Goal: Task Accomplishment & Management: Manage account settings

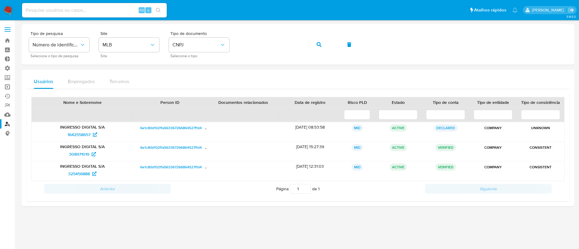
click at [7, 88] on link "Operações em massa" at bounding box center [36, 86] width 72 height 9
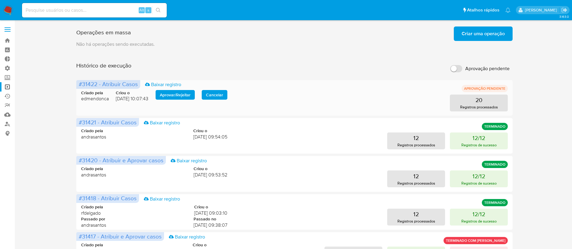
click at [172, 98] on span "Aprovar / Rejeitar" at bounding box center [175, 95] width 31 height 8
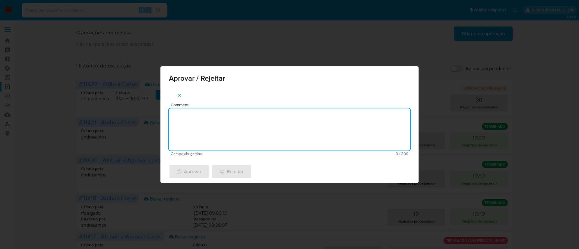
click at [213, 114] on textarea "Comment" at bounding box center [289, 130] width 241 height 42
type textarea "ok"
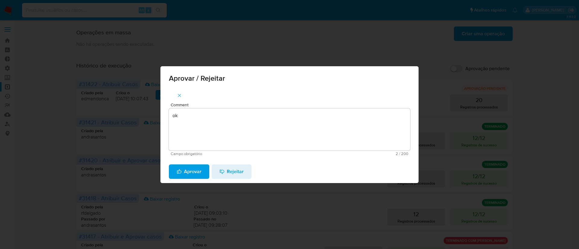
click at [184, 170] on span "Aprovar" at bounding box center [189, 171] width 25 height 13
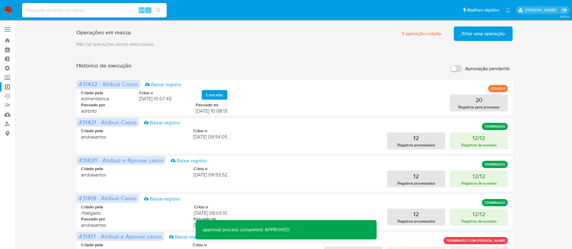
click at [487, 25] on div "Operações em massa 1 operação colada Criar uma operação Só pode haver no máximo…" at bounding box center [294, 32] width 436 height 17
click at [480, 31] on span "Criar uma operação" at bounding box center [482, 33] width 43 height 13
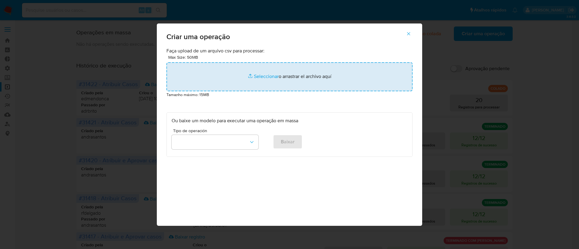
click at [275, 76] on input "file" at bounding box center [289, 76] width 246 height 29
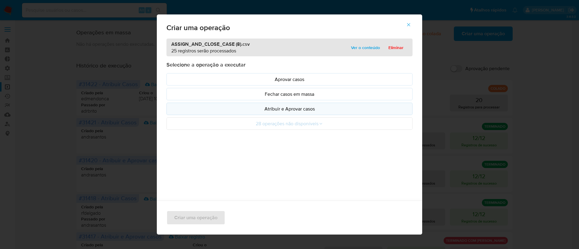
click at [286, 110] on p "Atribuir e Aprovar casos" at bounding box center [290, 108] width 236 height 7
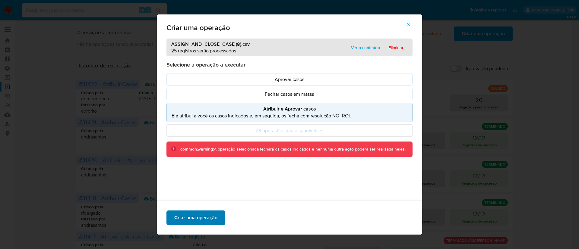
click at [204, 213] on span "Criar uma operação" at bounding box center [195, 217] width 43 height 13
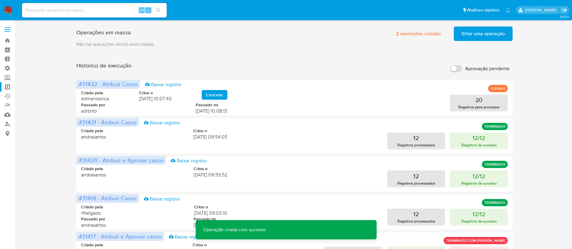
click at [477, 31] on span "Criar uma operação" at bounding box center [482, 33] width 43 height 13
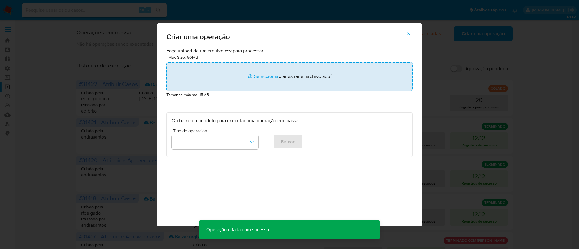
click at [268, 77] on input "file" at bounding box center [289, 76] width 246 height 29
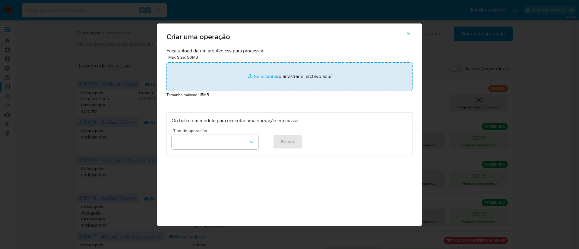
type input "C:\fakepath\ASSIGN_CASE (4).csv"
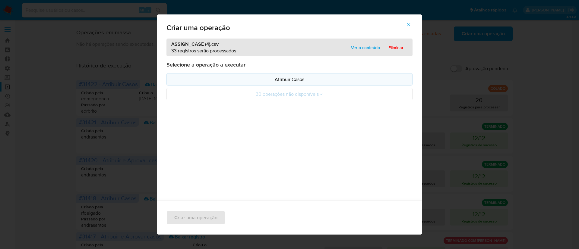
click at [286, 81] on p "Atribuir Casos" at bounding box center [290, 79] width 236 height 7
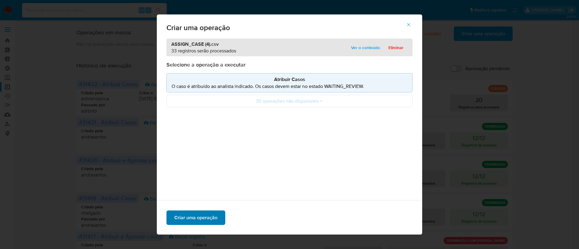
click at [210, 214] on span "Criar uma operação" at bounding box center [195, 217] width 43 height 13
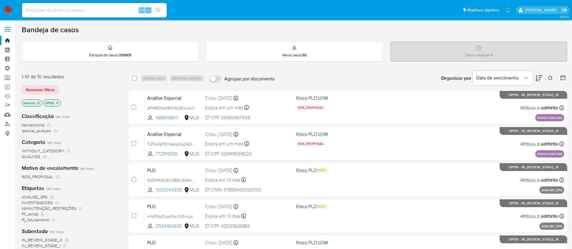
click at [39, 104] on icon "close-filter" at bounding box center [39, 103] width 2 height 2
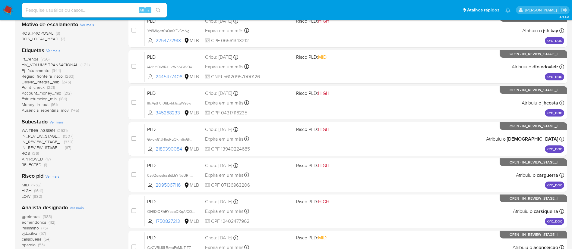
scroll to position [150, 0]
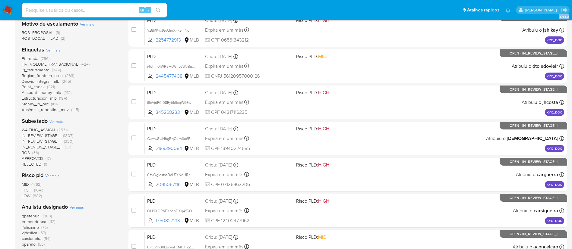
drag, startPoint x: 14, startPoint y: 223, endPoint x: 42, endPoint y: 224, distance: 28.0
click at [42, 224] on section "Bandeja Painel Painel Externo Administração Regras Funções Usuários Equipes Con…" at bounding box center [286, 99] width 572 height 498
click at [80, 231] on div "gpetenuci (383) edmendonca (112) lfelismino (75) vjdasilva (57) carsiqueira (54…" at bounding box center [70, 241] width 97 height 57
click at [77, 207] on span "Ver mais" at bounding box center [77, 207] width 14 height 5
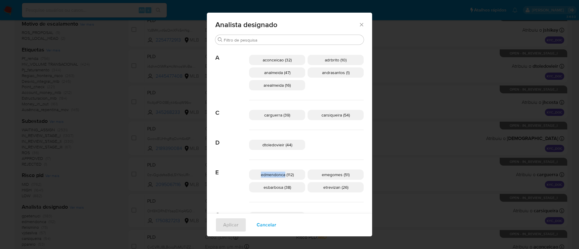
drag, startPoint x: 266, startPoint y: 176, endPoint x: 290, endPoint y: 176, distance: 24.1
click at [290, 176] on p "edmendonca (112)" at bounding box center [277, 175] width 56 height 10
copy span "edmendonca"
click at [360, 25] on icon "Fechar" at bounding box center [361, 24] width 3 height 3
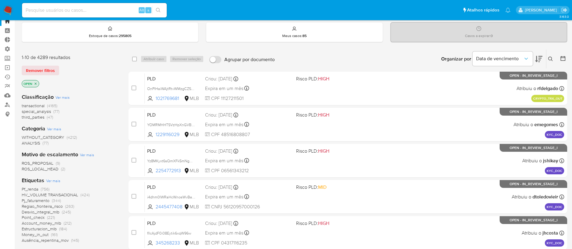
scroll to position [0, 0]
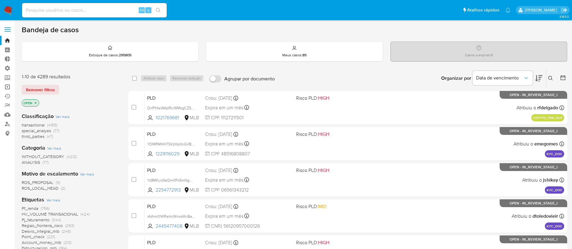
click at [8, 86] on link "Operações em massa" at bounding box center [36, 86] width 72 height 9
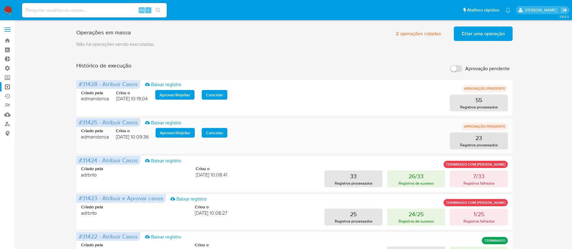
click at [173, 132] on span "Aprovar / Rejeitar" at bounding box center [175, 133] width 31 height 8
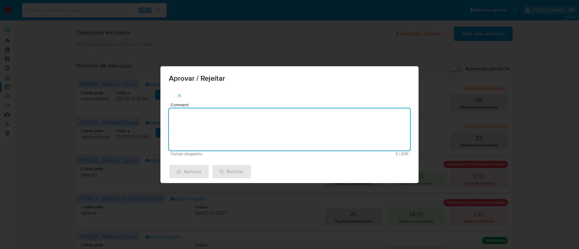
click at [216, 130] on textarea "Comment" at bounding box center [289, 130] width 241 height 42
type textarea "ok"
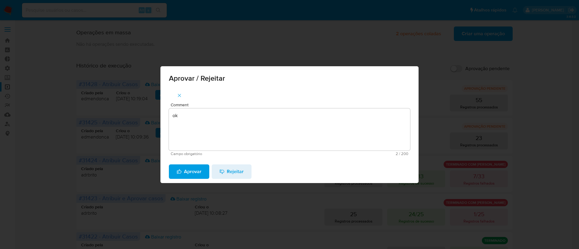
click at [189, 174] on span "Aprovar" at bounding box center [189, 171] width 25 height 13
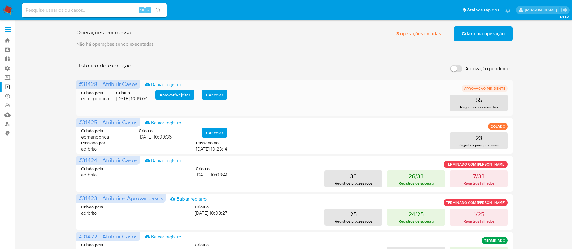
click at [176, 94] on span "Aprovar / Rejeitar" at bounding box center [174, 95] width 31 height 8
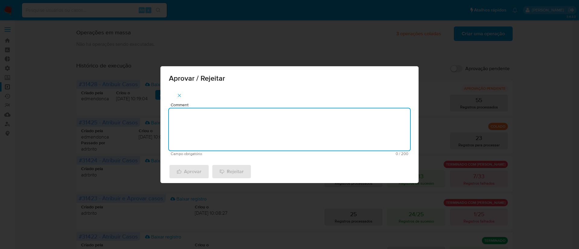
click at [210, 121] on textarea "Comment" at bounding box center [289, 130] width 241 height 42
type textarea "ok"
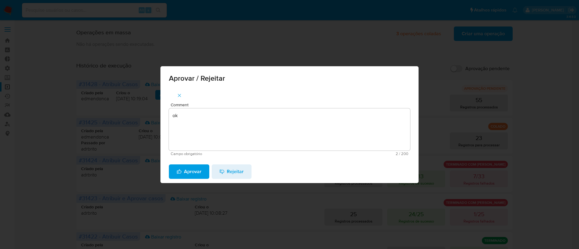
click at [194, 170] on span "Aprovar" at bounding box center [189, 171] width 25 height 13
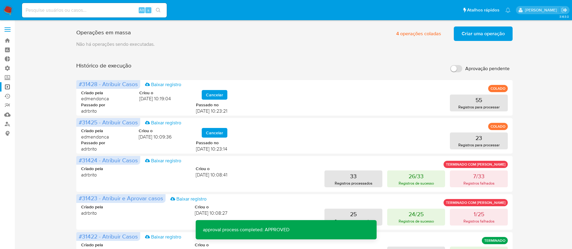
click at [475, 33] on span "Criar uma operação" at bounding box center [482, 33] width 43 height 13
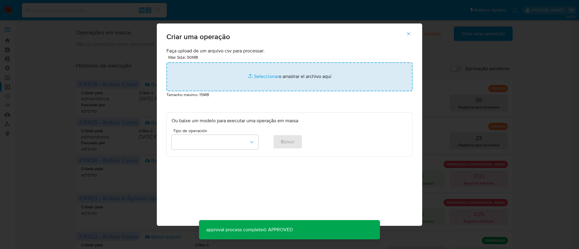
click at [268, 75] on input "file" at bounding box center [289, 76] width 246 height 29
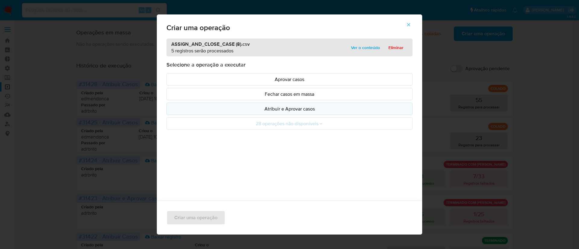
drag, startPoint x: 268, startPoint y: 75, endPoint x: 287, endPoint y: 108, distance: 37.9
click at [287, 108] on p "Atribuir e Aprovar casos" at bounding box center [290, 108] width 236 height 7
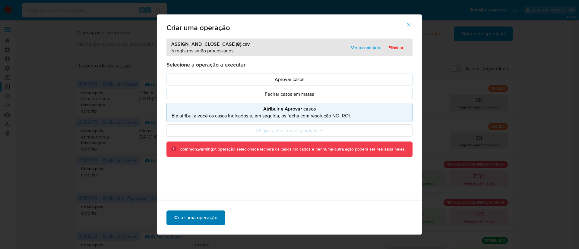
click at [205, 215] on span "Criar uma operação" at bounding box center [195, 217] width 43 height 13
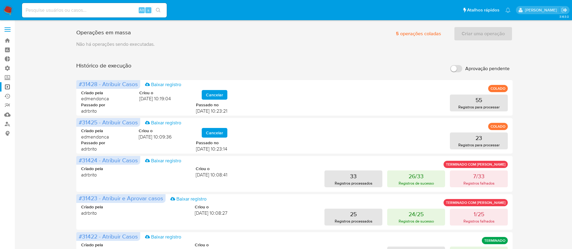
click at [470, 46] on p "Não há operações sendo executadas." at bounding box center [294, 44] width 436 height 7
click at [474, 36] on div "Criar uma operação" at bounding box center [483, 34] width 59 height 14
click at [469, 36] on div "Criar uma operação" at bounding box center [483, 34] width 59 height 14
click at [474, 44] on p "Não há operações sendo executadas." at bounding box center [294, 44] width 436 height 7
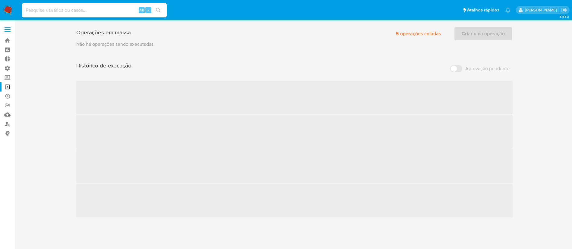
click at [470, 44] on p "Não há operações sendo executadas." at bounding box center [294, 44] width 436 height 7
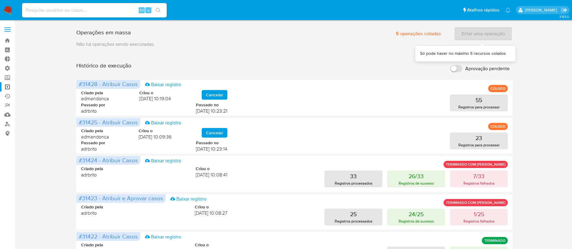
click at [470, 34] on div "Criar uma operação" at bounding box center [483, 34] width 59 height 14
click at [466, 40] on div "Criar uma operação" at bounding box center [483, 34] width 59 height 14
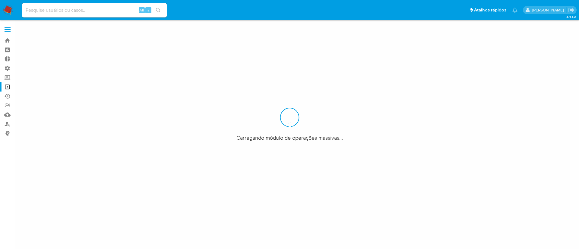
click at [464, 38] on div at bounding box center [289, 124] width 579 height 249
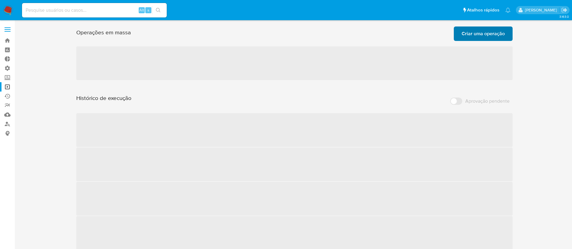
click at [464, 38] on div "Criar uma operação" at bounding box center [483, 34] width 59 height 14
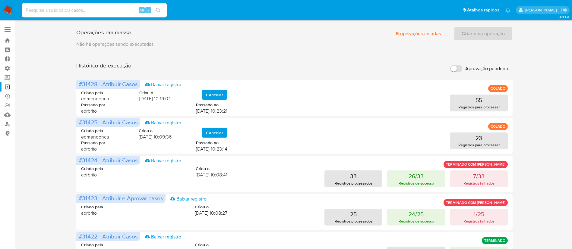
click at [470, 37] on div "Criar uma operação" at bounding box center [483, 34] width 59 height 14
click at [425, 32] on span "5 operações coladas" at bounding box center [418, 33] width 45 height 13
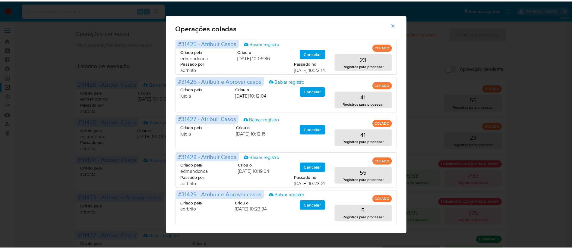
scroll to position [6, 0]
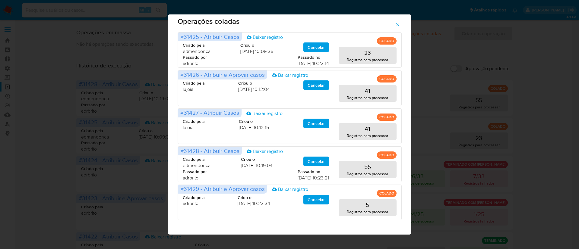
click at [400, 24] on icon "button" at bounding box center [397, 24] width 5 height 5
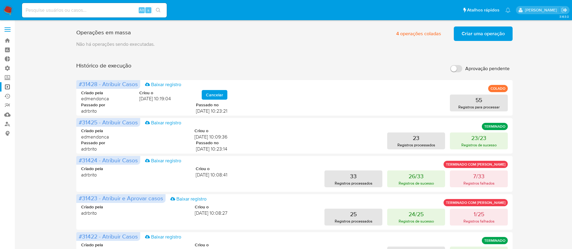
click at [476, 36] on span "Criar uma operação" at bounding box center [482, 33] width 43 height 13
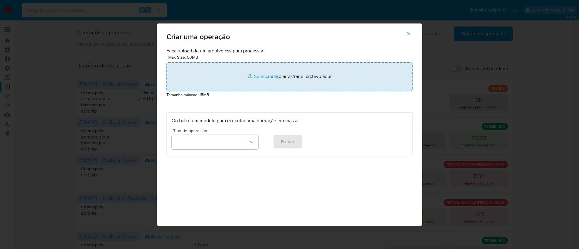
click at [260, 74] on input "file" at bounding box center [289, 76] width 246 height 29
type input "C:\fakepath\ASSIGN_CASE (4).csv"
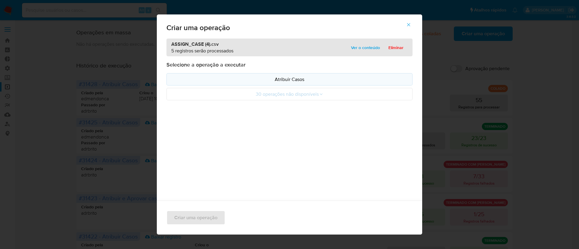
click at [296, 80] on p "Atribuir Casos" at bounding box center [290, 79] width 236 height 7
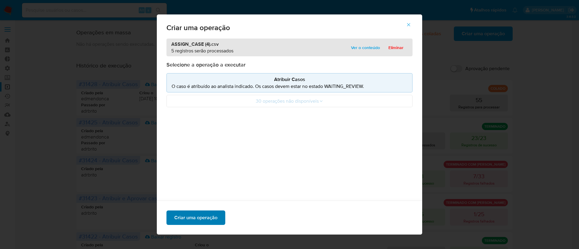
click at [204, 213] on span "Criar uma operação" at bounding box center [195, 217] width 43 height 13
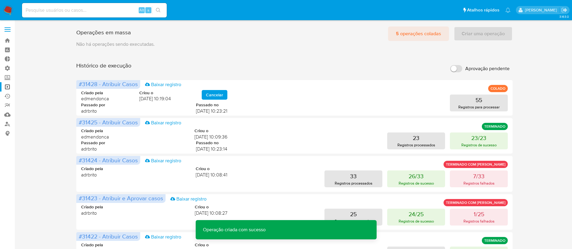
click at [417, 36] on span "5 operações coladas" at bounding box center [418, 33] width 45 height 13
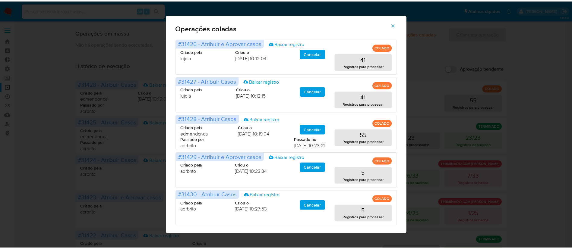
scroll to position [6, 0]
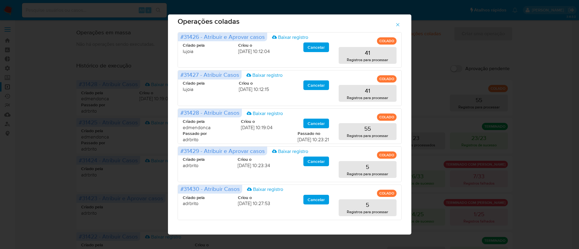
click at [398, 27] on icon "button" at bounding box center [397, 24] width 5 height 5
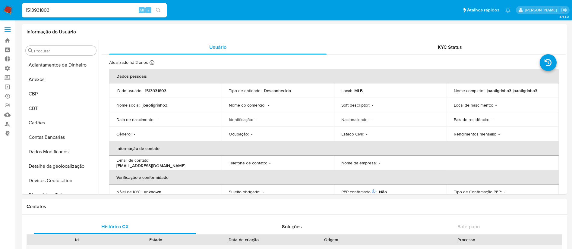
select select "10"
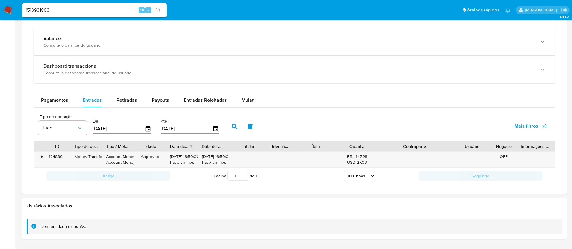
scroll to position [263, 0]
paste input "AmIySpCF5u39WceN8IxaxMl4"
type input "AmIySpCF5u39WceN8IxaxMl4"
click at [161, 11] on button "search-icon" at bounding box center [158, 10] width 12 height 8
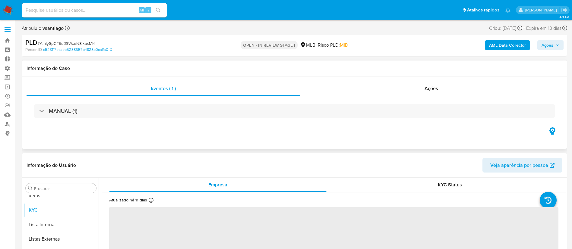
scroll to position [327, 0]
select select "10"
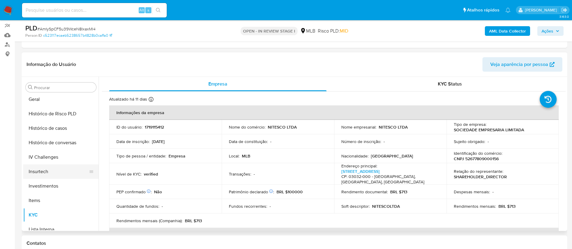
scroll to position [222, 0]
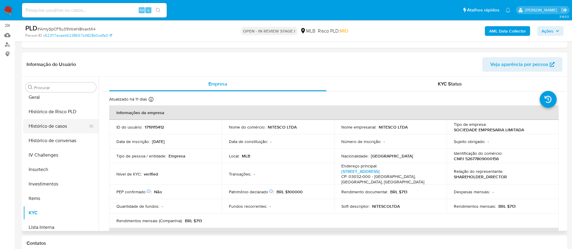
click at [61, 127] on button "Histórico de casos" at bounding box center [58, 126] width 71 height 14
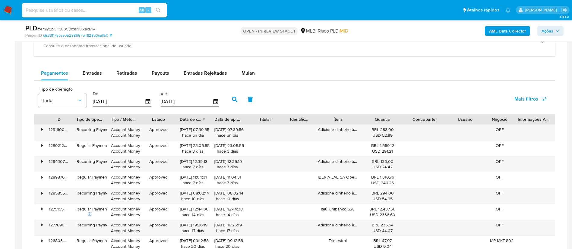
scroll to position [474, 0]
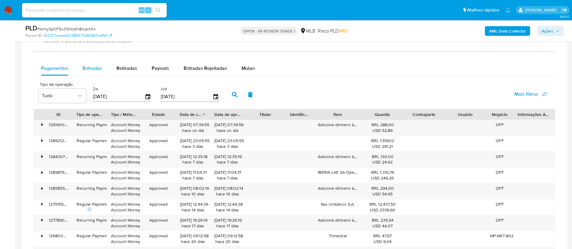
click at [92, 65] on span "Entradas" at bounding box center [92, 68] width 19 height 7
select select "10"
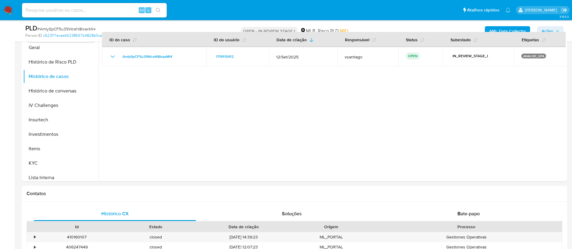
scroll to position [131, 0]
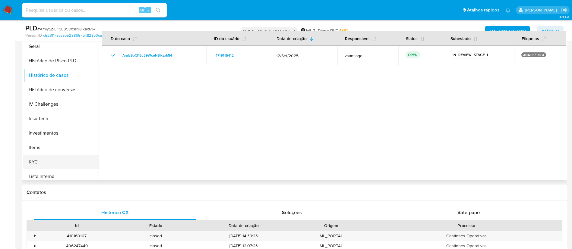
click at [39, 161] on button "KYC" at bounding box center [58, 162] width 71 height 14
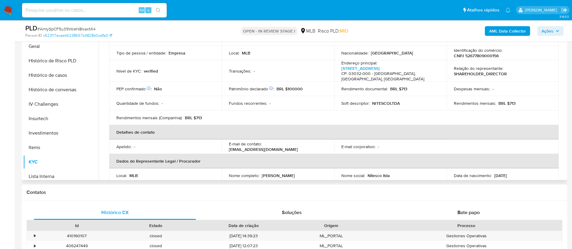
scroll to position [0, 0]
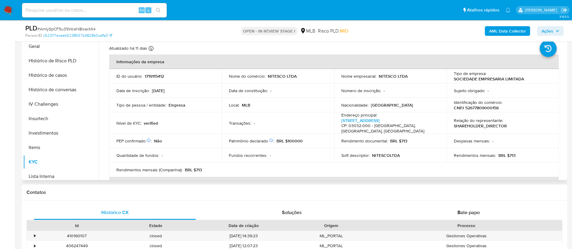
click at [210, 138] on div "PEP confirmado Obtido de listas internas : Não" at bounding box center [165, 140] width 98 height 5
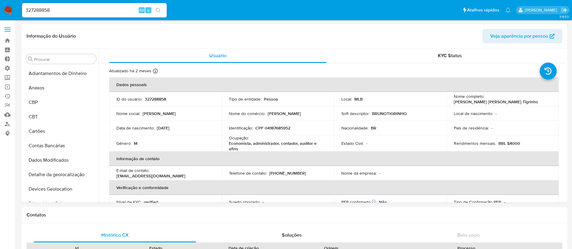
select select "10"
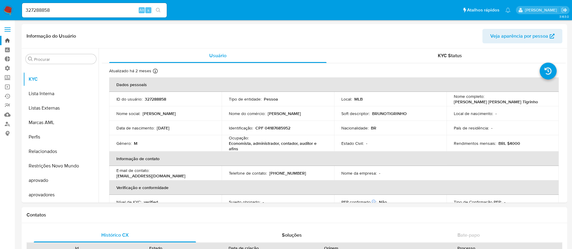
click at [7, 39] on link "Bandeja" at bounding box center [36, 40] width 72 height 9
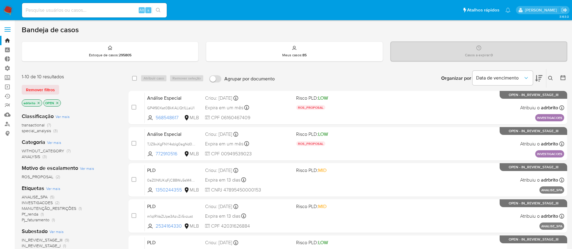
click at [38, 104] on icon "close-filter" at bounding box center [39, 103] width 4 height 4
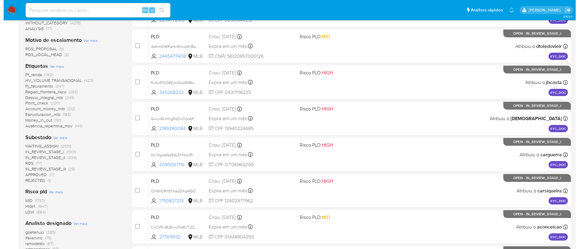
scroll to position [127, 0]
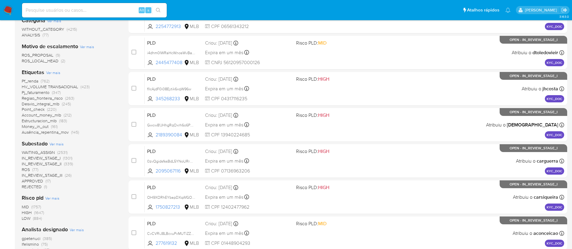
click at [48, 71] on span "Ver mais" at bounding box center [53, 72] width 14 height 5
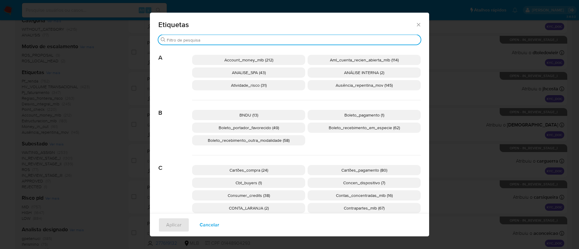
click at [200, 41] on input "Buscar" at bounding box center [292, 39] width 251 height 5
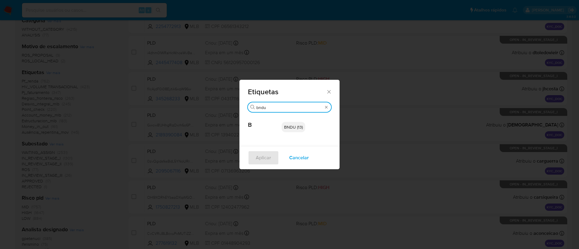
type input "bndu"
click at [291, 129] on span "BNDU (13)" at bounding box center [293, 127] width 19 height 6
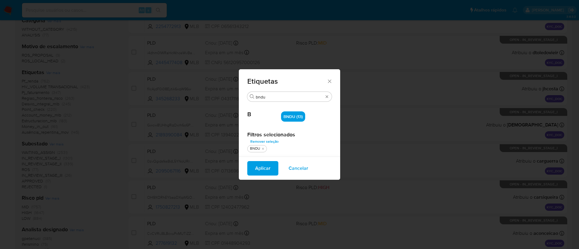
click at [263, 165] on span "Aplicar" at bounding box center [262, 168] width 15 height 13
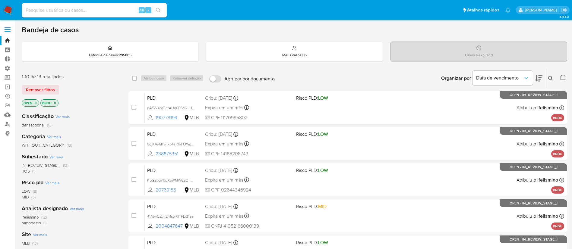
drag, startPoint x: 568, startPoint y: 78, endPoint x: 570, endPoint y: 112, distance: 34.4
click at [570, 112] on main "3.163.0" at bounding box center [286, 249] width 572 height 498
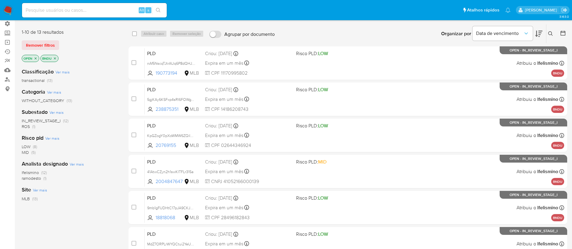
scroll to position [29, 0]
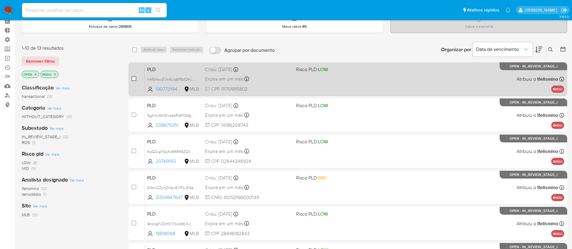
click at [133, 77] on input "checkbox" at bounding box center [133, 78] width 5 height 5
checkbox input "true"
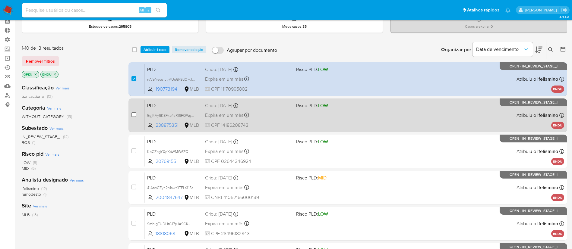
click at [134, 117] on input "checkbox" at bounding box center [133, 114] width 5 height 5
checkbox input "true"
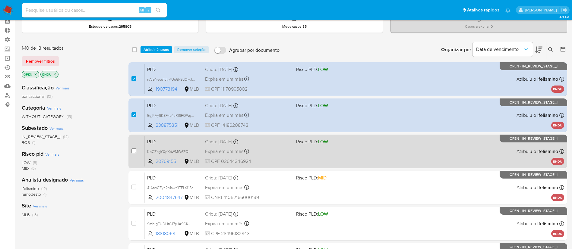
click at [133, 153] on input "checkbox" at bounding box center [133, 151] width 5 height 5
checkbox input "true"
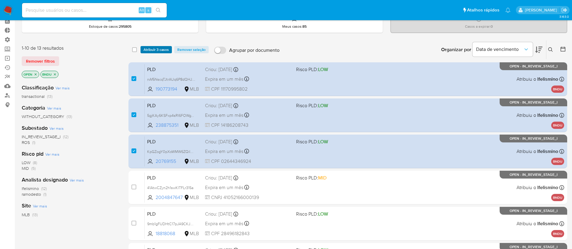
click at [150, 52] on span "Atribuir 3 casos" at bounding box center [155, 50] width 25 height 6
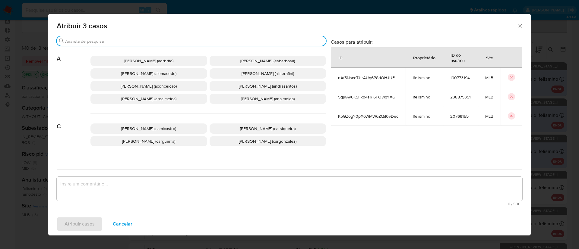
click at [116, 43] on input "Buscar" at bounding box center [194, 41] width 258 height 5
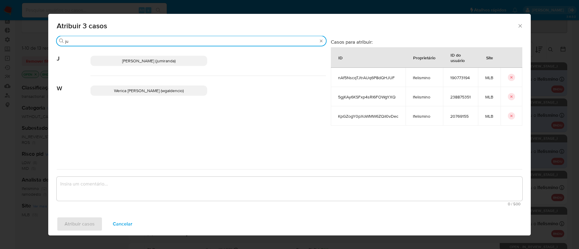
type input "j"
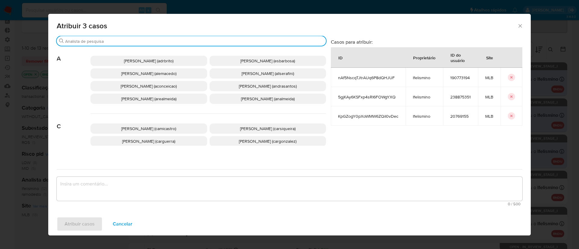
click at [113, 42] on input "Buscar" at bounding box center [194, 41] width 258 height 5
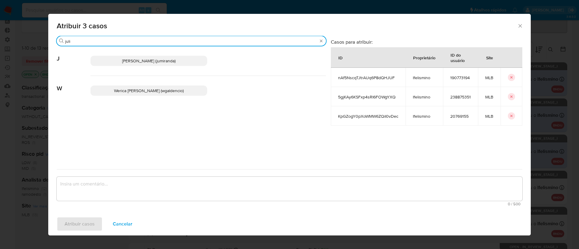
type input "juli"
click at [137, 59] on span "Juliane Cavalcante Miranda (jumiranda)" at bounding box center [148, 61] width 53 height 6
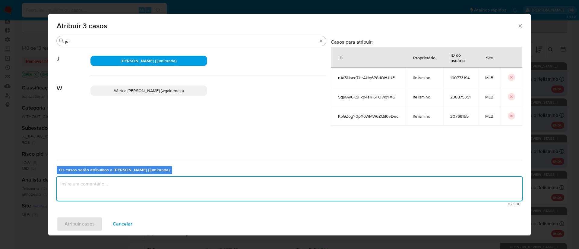
click at [101, 188] on textarea "assign-modal" at bounding box center [289, 189] width 465 height 24
type textarea "ok"
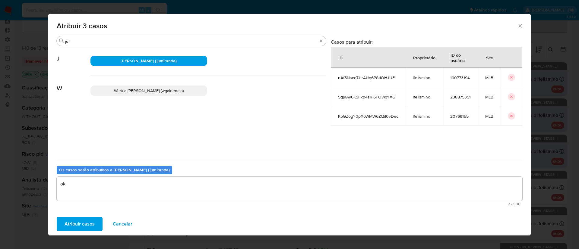
click at [81, 226] on span "Atribuir casos" at bounding box center [80, 224] width 30 height 13
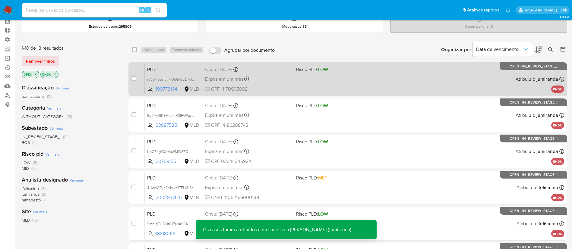
click at [132, 82] on div "case-item-checkbox" at bounding box center [133, 79] width 5 height 7
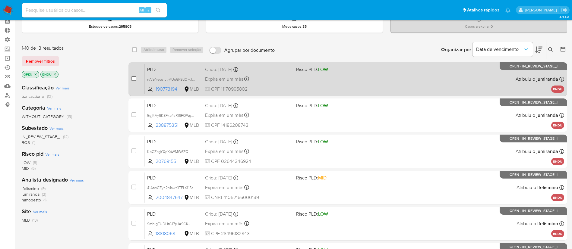
click at [134, 79] on input "checkbox" at bounding box center [133, 78] width 5 height 5
checkbox input "true"
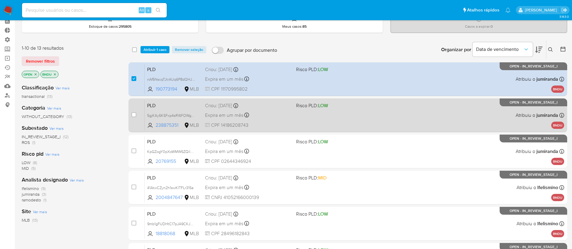
click at [134, 111] on div "case-item-checkbox Incapaz de atribuir o caso" at bounding box center [137, 115] width 13 height 30
click at [134, 114] on input "checkbox" at bounding box center [133, 114] width 5 height 5
checkbox input "true"
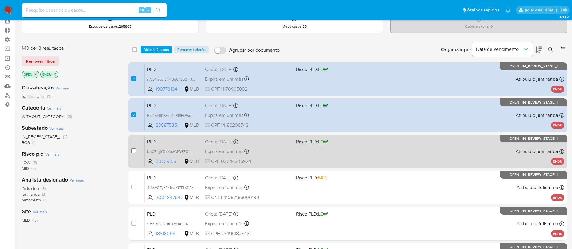
click at [134, 150] on input "checkbox" at bounding box center [133, 151] width 5 height 5
checkbox input "true"
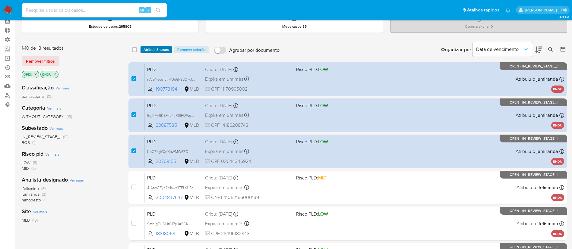
click at [157, 48] on span "Atribuir 3 casos" at bounding box center [155, 50] width 25 height 6
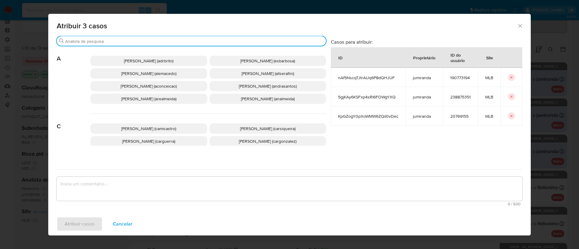
click at [143, 42] on input "Buscar" at bounding box center [194, 41] width 258 height 5
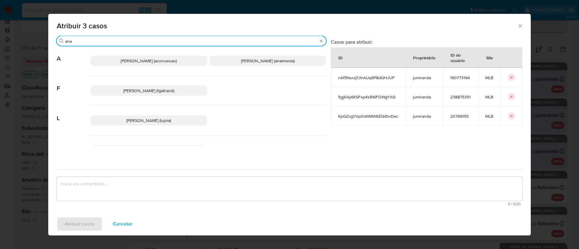
type input "ana"
click at [141, 58] on span "Ana Cristina Da Conceicao (aconceicao)" at bounding box center [149, 61] width 56 height 6
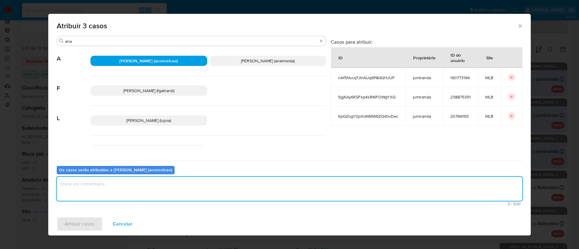
click at [100, 188] on textarea "assign-modal" at bounding box center [289, 189] width 465 height 24
type textarea "ok"
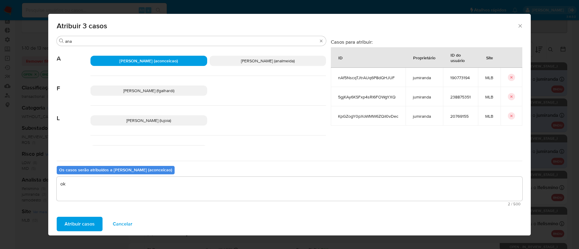
click at [82, 220] on span "Atribuir casos" at bounding box center [80, 224] width 30 height 13
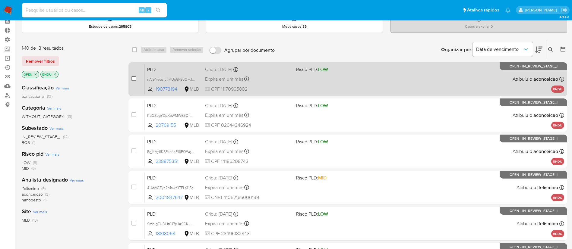
click at [132, 79] on input "checkbox" at bounding box center [133, 78] width 5 height 5
checkbox input "true"
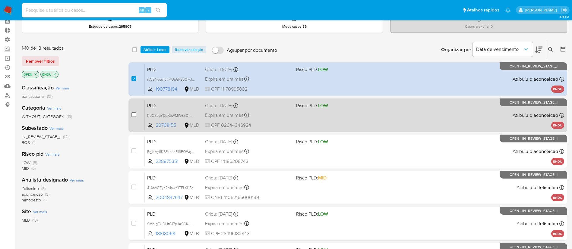
click at [135, 115] on input "checkbox" at bounding box center [133, 114] width 5 height 5
checkbox input "true"
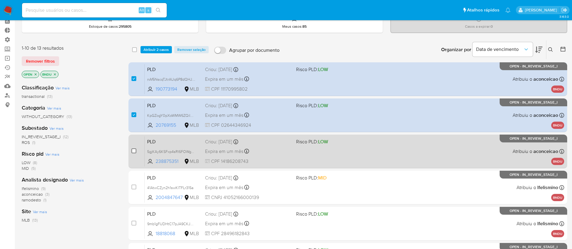
click at [135, 149] on input "checkbox" at bounding box center [133, 151] width 5 height 5
checkbox input "true"
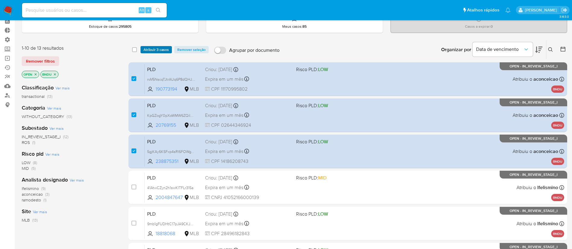
click at [160, 49] on span "Atribuir 3 casos" at bounding box center [155, 50] width 25 height 6
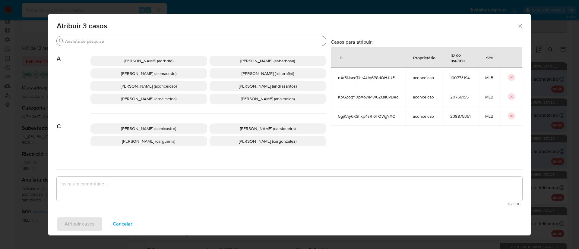
click at [142, 37] on div "Buscar" at bounding box center [191, 41] width 269 height 10
click at [129, 40] on input "Buscar" at bounding box center [194, 41] width 258 height 5
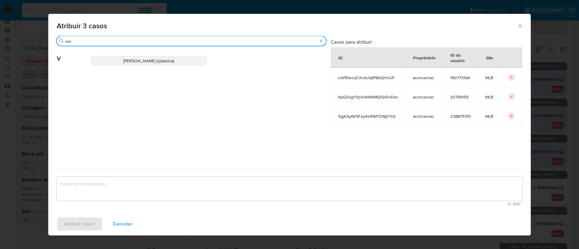
type input "vivi"
click at [125, 60] on span "Viviane Jesus Da Silva (vjdasilva)" at bounding box center [148, 61] width 51 height 6
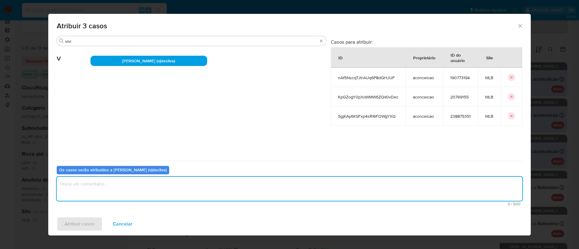
click at [90, 188] on textarea "assign-modal" at bounding box center [289, 189] width 465 height 24
type textarea "ok"
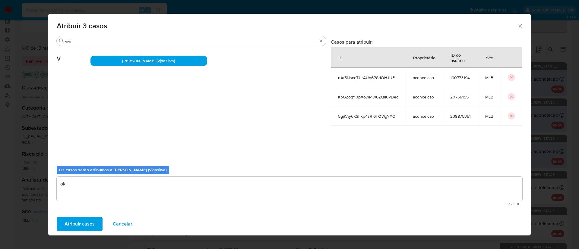
click at [72, 225] on span "Atribuir casos" at bounding box center [80, 224] width 30 height 13
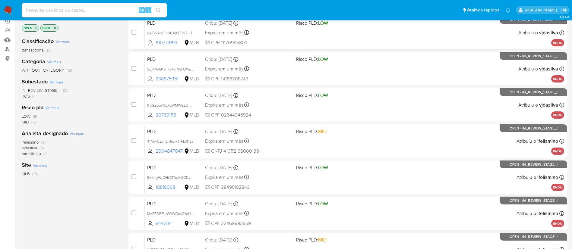
scroll to position [76, 0]
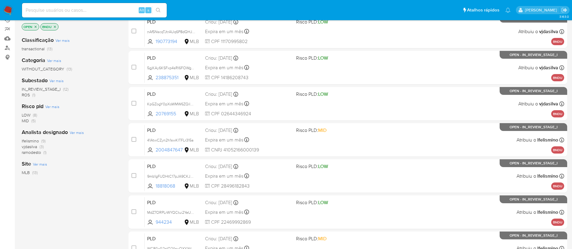
click at [32, 142] on span "lfelismino" at bounding box center [30, 141] width 17 height 6
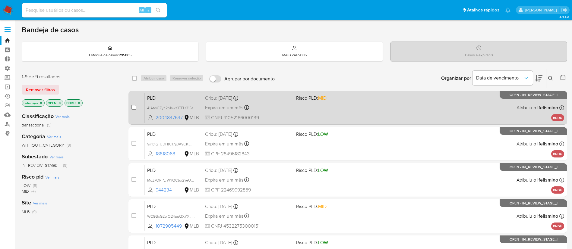
click at [132, 107] on input "checkbox" at bounding box center [133, 107] width 5 height 5
checkbox input "true"
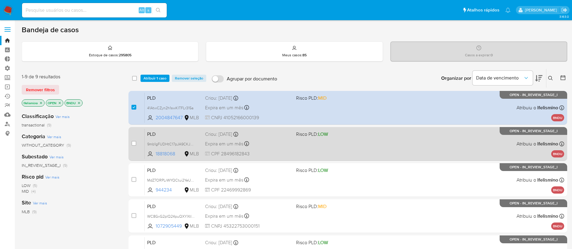
click at [131, 141] on div "case-item-checkbox Incapaz de atribuir o caso PLD 9mb1gFUDHtC17pJA9CKJFH3R 1881…" at bounding box center [347, 144] width 439 height 34
click at [132, 143] on input "checkbox" at bounding box center [133, 143] width 5 height 5
checkbox input "true"
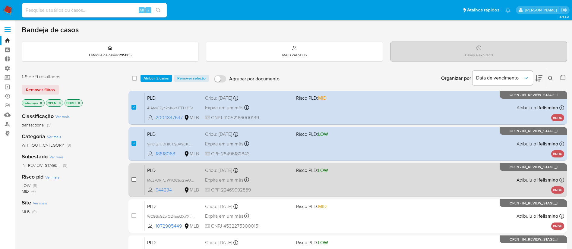
click at [132, 180] on input "checkbox" at bounding box center [133, 179] width 5 height 5
checkbox input "true"
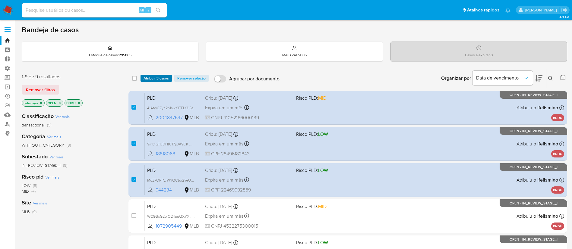
click at [149, 79] on span "Atribuir 3 casos" at bounding box center [155, 78] width 25 height 6
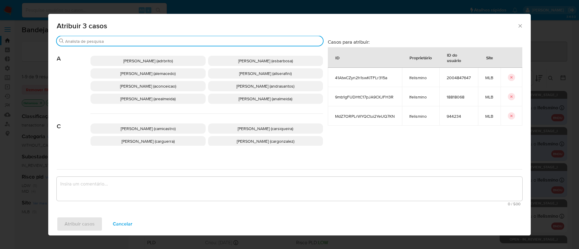
click at [111, 41] on input "Buscar" at bounding box center [192, 41] width 255 height 5
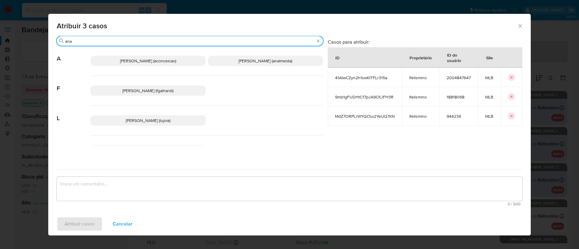
type input "ana"
click at [517, 27] on icon "Fechar a janela" at bounding box center [520, 26] width 6 height 6
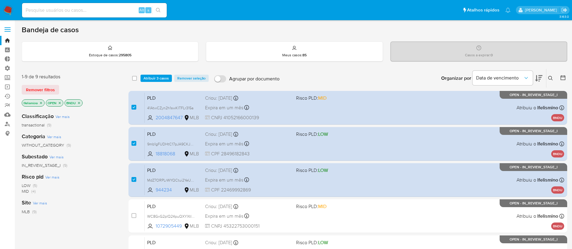
click at [42, 104] on icon "close-filter" at bounding box center [41, 103] width 2 height 2
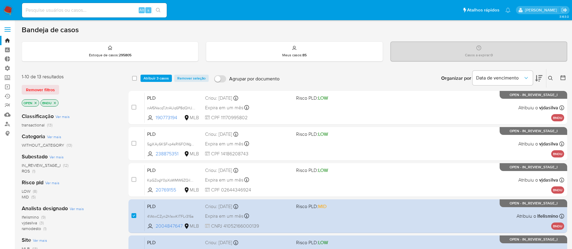
click at [34, 216] on span "lfelismino" at bounding box center [30, 217] width 17 height 6
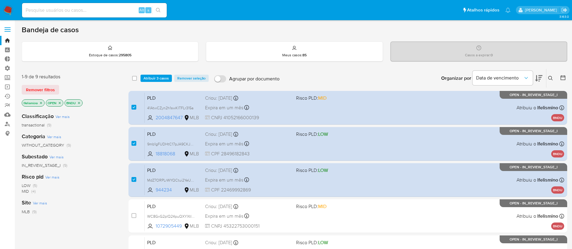
click at [152, 77] on span "Atribuir 3 casos" at bounding box center [155, 78] width 25 height 6
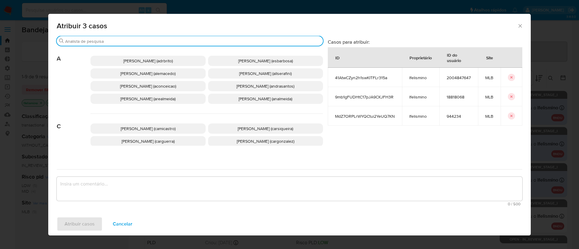
click at [118, 39] on input "Buscar" at bounding box center [192, 41] width 255 height 5
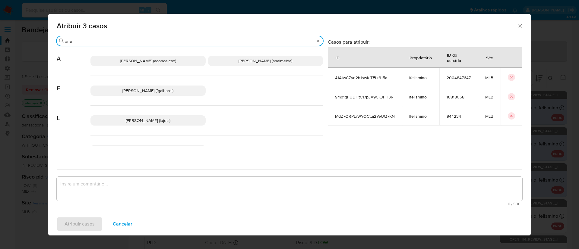
type input "ana"
click at [130, 59] on span "Ana Cristina Da Conceicao (aconceicao)" at bounding box center [148, 61] width 56 height 6
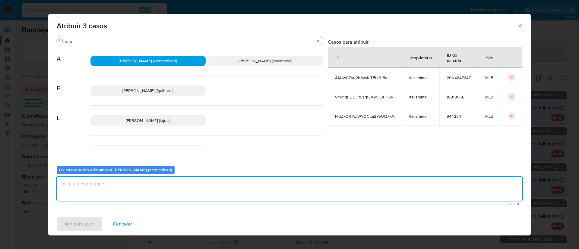
click at [92, 190] on textarea "assign-modal" at bounding box center [289, 189] width 465 height 24
type textarea "ok"
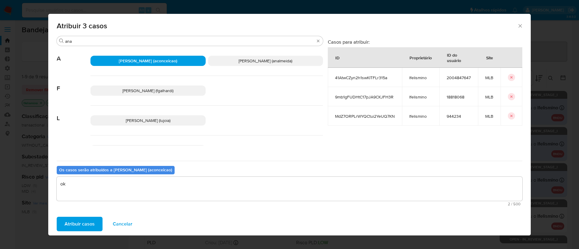
click at [82, 224] on span "Atribuir casos" at bounding box center [80, 224] width 30 height 13
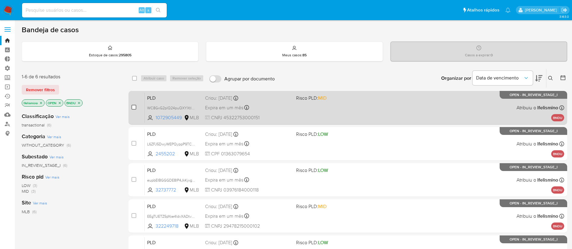
click at [134, 108] on input "checkbox" at bounding box center [133, 107] width 5 height 5
checkbox input "true"
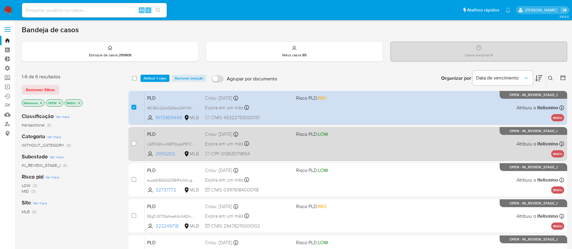
click at [133, 139] on div "case-item-checkbox Incapaz de atribuir o caso" at bounding box center [137, 144] width 13 height 30
click at [133, 143] on input "checkbox" at bounding box center [133, 143] width 5 height 5
checkbox input "true"
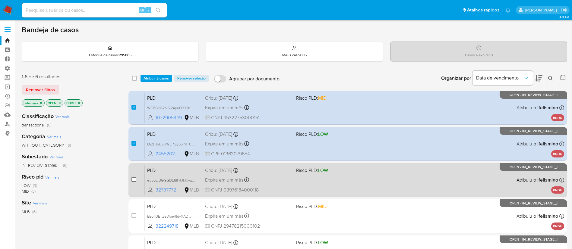
click at [134, 179] on input "checkbox" at bounding box center [133, 179] width 5 height 5
checkbox input "true"
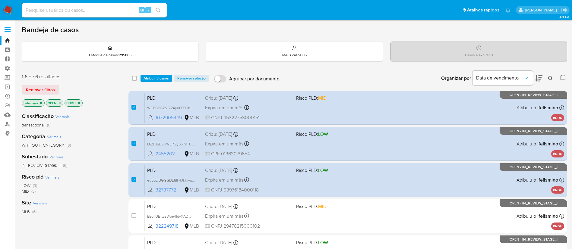
click at [154, 74] on div "select-all-cases-checkbox Atribuir 3 casos Remover seleção Agrupar por document…" at bounding box center [347, 78] width 439 height 19
click at [153, 79] on span "Atribuir 3 casos" at bounding box center [155, 78] width 25 height 6
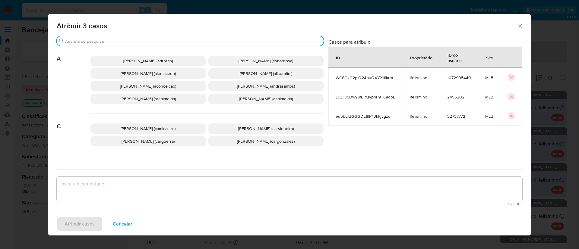
click at [129, 41] on input "Buscar" at bounding box center [193, 41] width 256 height 5
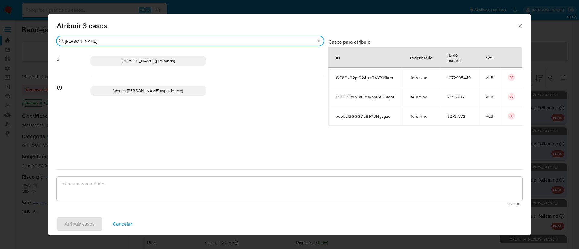
type input "julian"
click at [136, 57] on p "Juliane Cavalcante Miranda (jumiranda)" at bounding box center [147, 61] width 115 height 10
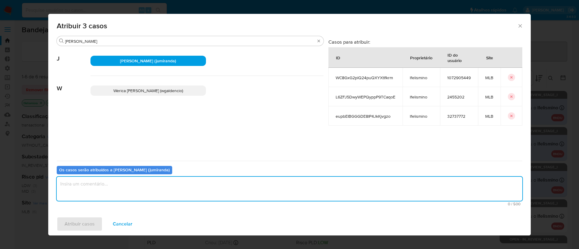
click at [105, 188] on textarea "assign-modal" at bounding box center [289, 189] width 465 height 24
type textarea "ok"
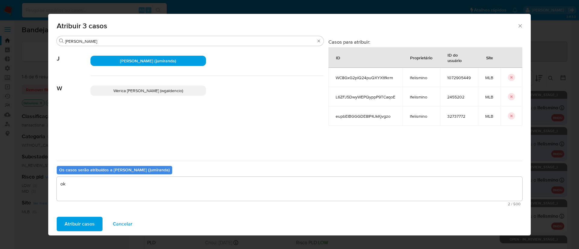
click at [76, 227] on span "Atribuir casos" at bounding box center [80, 224] width 30 height 13
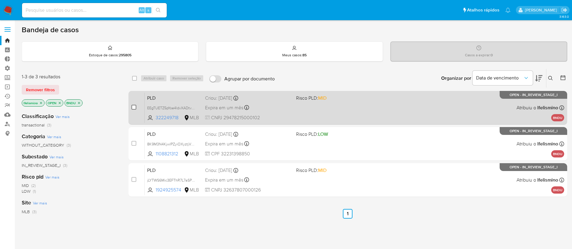
click at [134, 109] on input "checkbox" at bounding box center [133, 107] width 5 height 5
checkbox input "true"
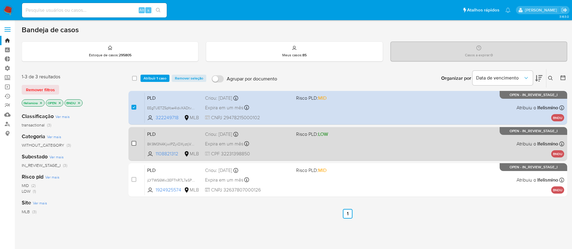
click at [134, 143] on input "checkbox" at bounding box center [133, 143] width 5 height 5
checkbox input "true"
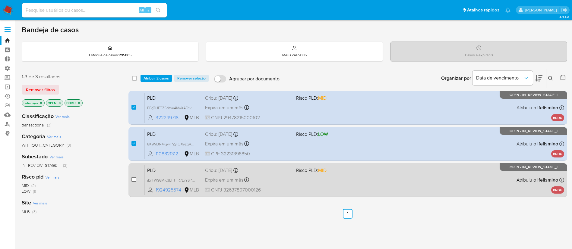
click at [135, 180] on input "checkbox" at bounding box center [133, 179] width 5 height 5
checkbox input "true"
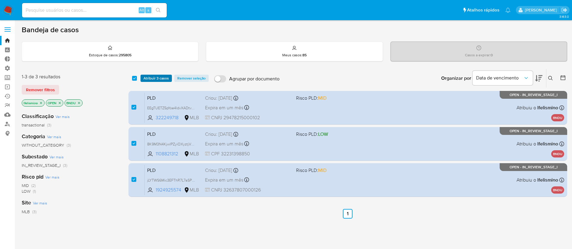
click at [154, 77] on span "Atribuir 3 casos" at bounding box center [155, 78] width 25 height 6
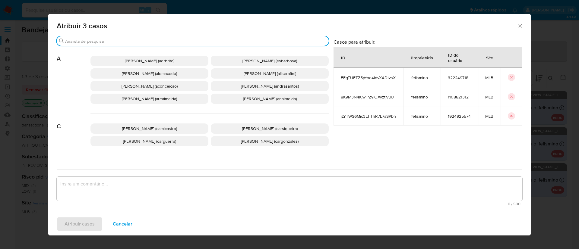
click at [116, 41] on input "Buscar" at bounding box center [195, 41] width 261 height 5
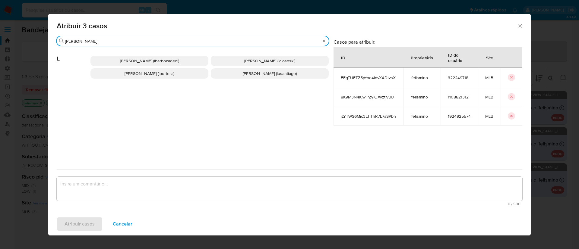
type input "lucas"
click at [234, 57] on p "Lucas Clososki Rangel Pereira (lclososki)" at bounding box center [270, 61] width 118 height 10
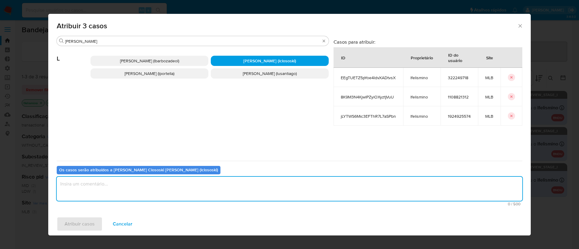
click at [128, 198] on textarea "assign-modal" at bounding box center [289, 189] width 465 height 24
type textarea "ok"
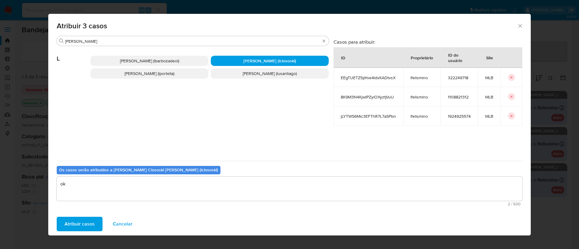
click at [85, 224] on span "Atribuir casos" at bounding box center [80, 224] width 30 height 13
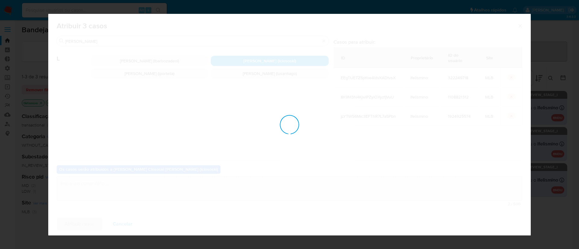
checkbox input "false"
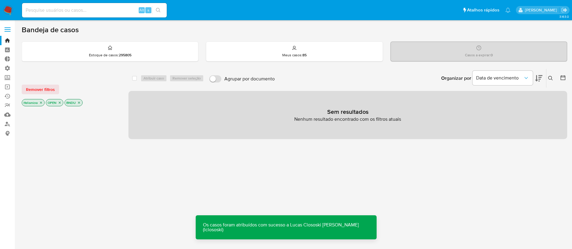
scroll to position [12, 0]
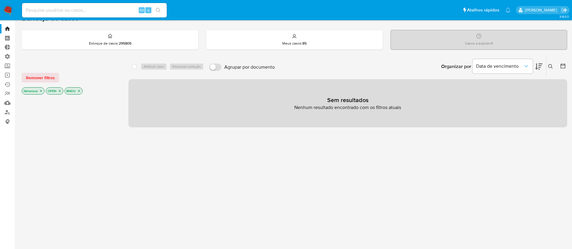
click at [41, 90] on icon "close-filter" at bounding box center [41, 91] width 4 height 4
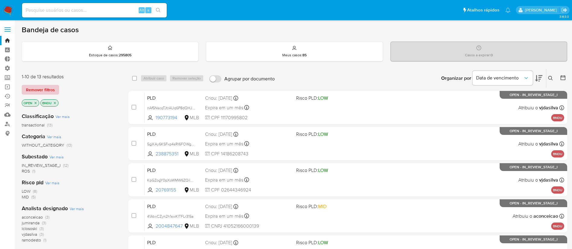
click at [39, 92] on span "Remover filtros" at bounding box center [40, 90] width 29 height 8
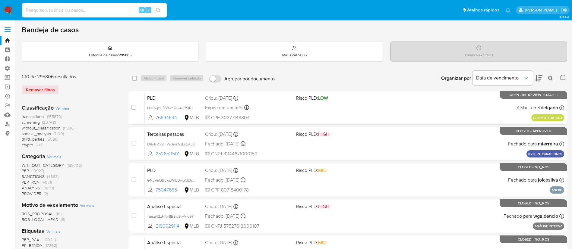
click at [77, 11] on input at bounding box center [94, 10] width 145 height 8
paste input "QGI806RmCJIVjZKPPI1nUBSM"
type input "QGI806RmCJIVjZKPPI1nUBSM"
click at [159, 10] on icon "search-icon" at bounding box center [158, 10] width 5 height 5
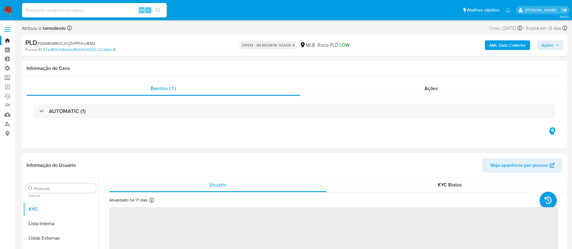
scroll to position [327, 0]
select select "10"
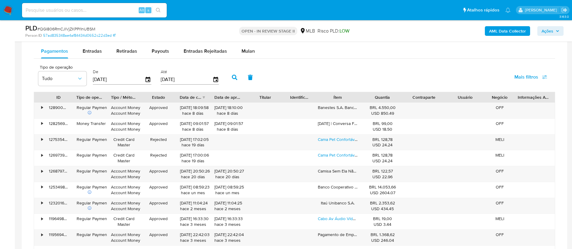
scroll to position [493, 0]
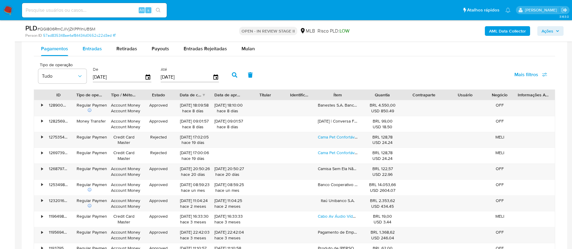
click at [77, 52] on button "Entradas" at bounding box center [92, 49] width 34 height 14
select select "10"
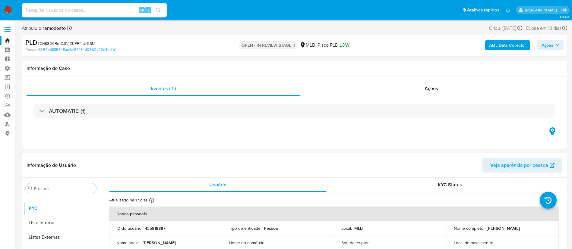
scroll to position [7, 0]
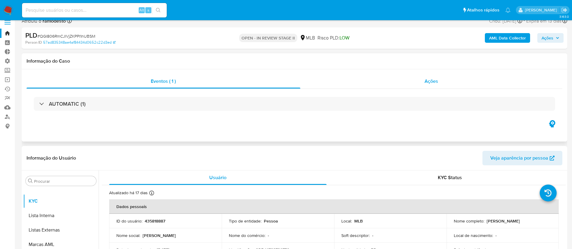
click at [432, 77] on div "Ações" at bounding box center [431, 81] width 262 height 14
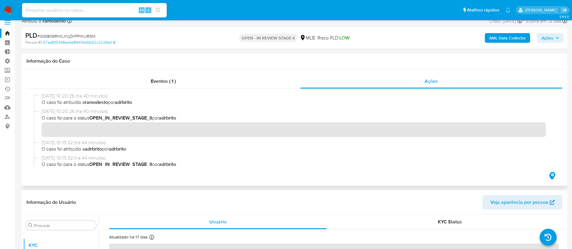
scroll to position [0, 0]
click at [63, 34] on span "# QGI806RmCJIVjZKPPI1nUBSM" at bounding box center [66, 36] width 58 height 6
copy span "QGI806RmCJIVjZKPPI1nUBSM"
click at [8, 34] on link "Bandeja" at bounding box center [36, 33] width 72 height 9
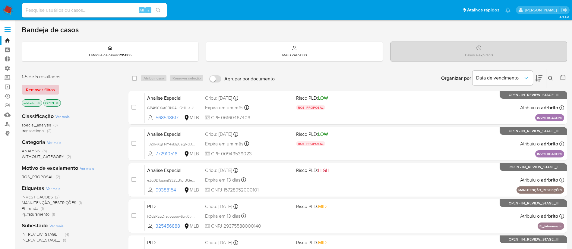
click at [37, 92] on span "Remover filtros" at bounding box center [40, 90] width 29 height 8
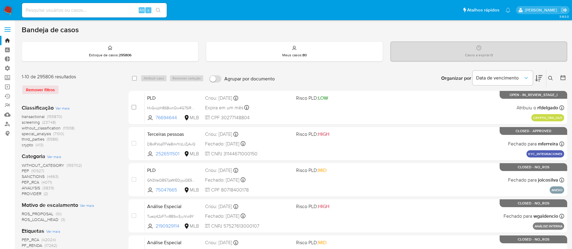
click at [552, 78] on icon at bounding box center [550, 78] width 5 height 5
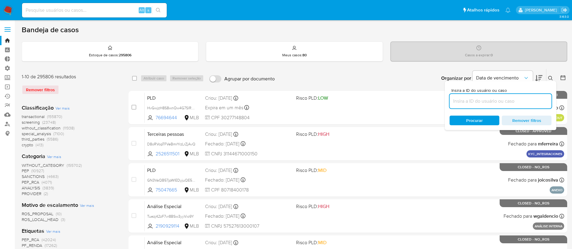
click at [483, 102] on input at bounding box center [500, 101] width 102 height 8
type input "QGI806RmCJIVjZKPPI1nUBSM"
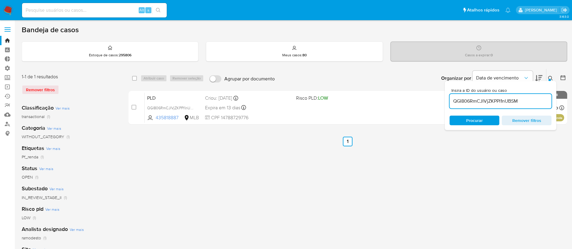
click at [552, 80] on icon at bounding box center [550, 78] width 5 height 5
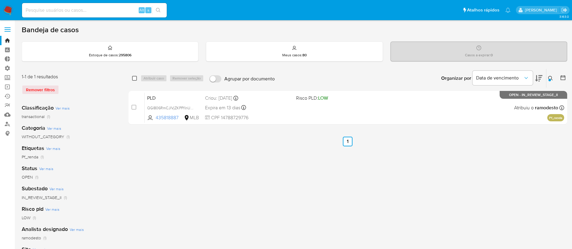
click at [133, 78] on input "checkbox" at bounding box center [134, 78] width 5 height 5
checkbox input "true"
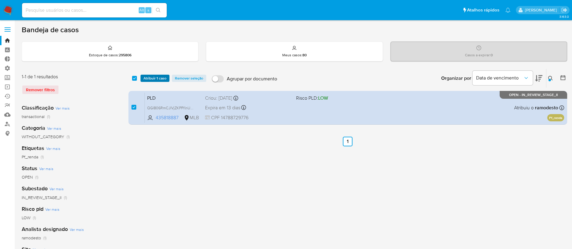
click at [153, 80] on span "Atribuir 1 caso" at bounding box center [154, 78] width 23 height 6
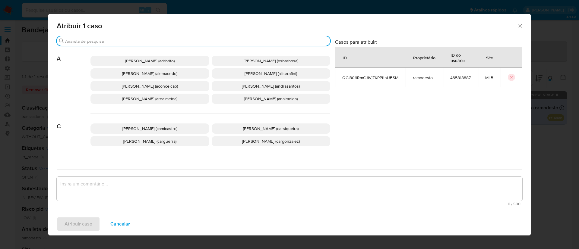
click at [138, 42] on input "Buscar" at bounding box center [196, 41] width 263 height 5
click at [136, 59] on span "Adriano Azeredo Brito (adrbrito)" at bounding box center [149, 61] width 49 height 6
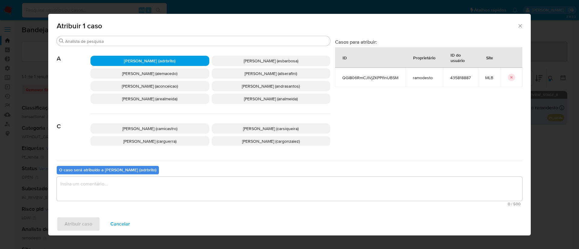
click at [122, 180] on textarea "assign-modal" at bounding box center [289, 189] width 465 height 24
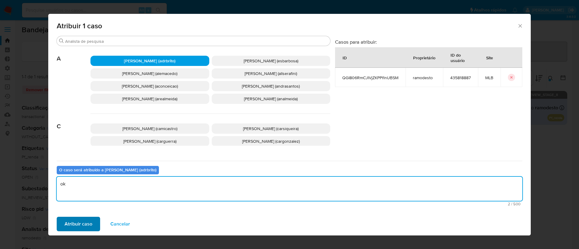
type textarea "ok"
click at [83, 225] on span "Atribuir caso" at bounding box center [79, 224] width 28 height 13
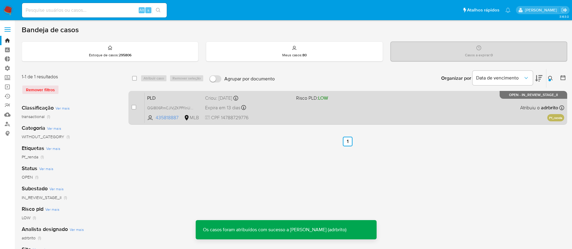
click at [231, 108] on span "Expira em 13 dias" at bounding box center [222, 108] width 35 height 7
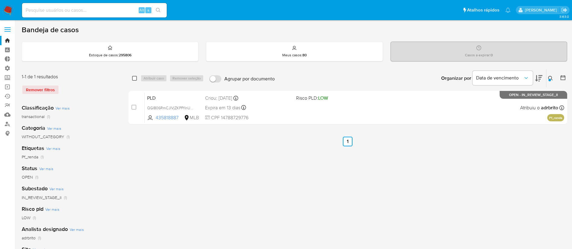
click at [134, 80] on input "checkbox" at bounding box center [134, 78] width 5 height 5
checkbox input "true"
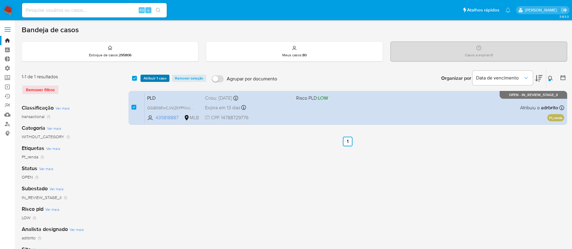
click at [152, 78] on span "Atribuir 1 caso" at bounding box center [154, 78] width 23 height 6
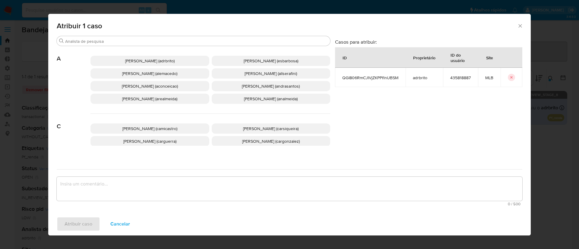
click at [145, 60] on span "Adriano Azeredo Brito (adrbrito)" at bounding box center [149, 61] width 49 height 6
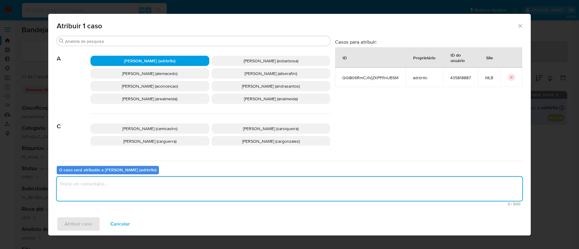
click at [127, 191] on textarea "assign-modal" at bounding box center [289, 189] width 465 height 24
type textarea "ok"
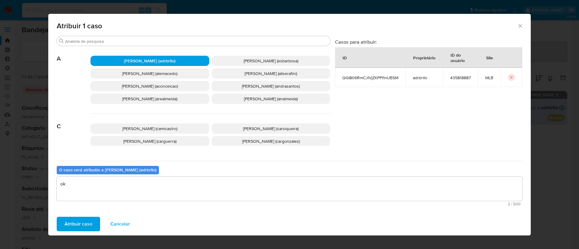
click at [71, 228] on span "Atribuir caso" at bounding box center [79, 224] width 28 height 13
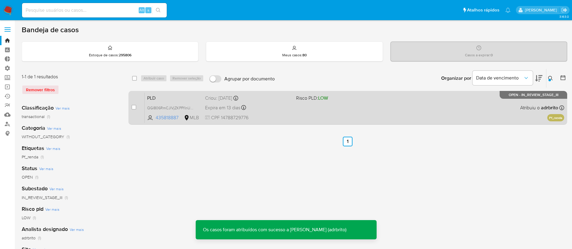
click at [226, 108] on span "Expira em 13 dias" at bounding box center [222, 108] width 35 height 7
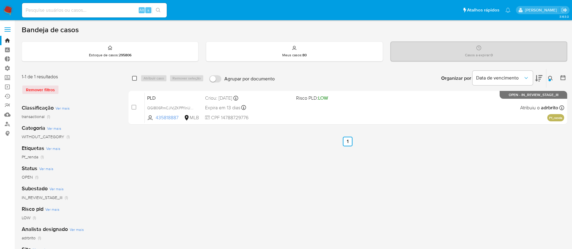
click at [134, 78] on input "checkbox" at bounding box center [134, 78] width 5 height 5
checkbox input "true"
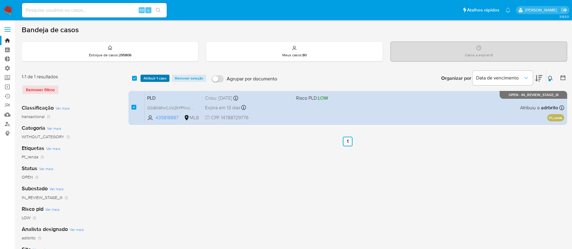
click at [153, 79] on span "Atribuir 1 caso" at bounding box center [154, 78] width 23 height 6
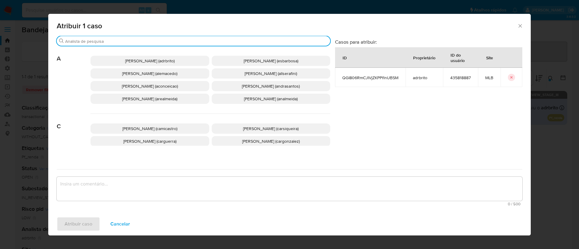
click at [134, 39] on input "Buscar" at bounding box center [196, 41] width 263 height 5
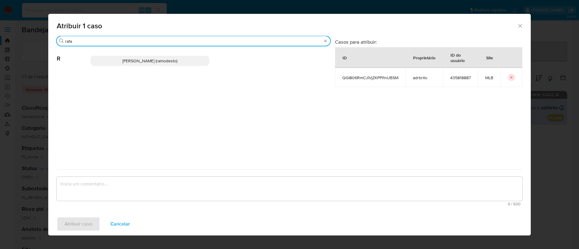
type input "rafa"
click at [134, 62] on span "Rafael Modesto Dos Santos (ramodesto)" at bounding box center [149, 61] width 55 height 6
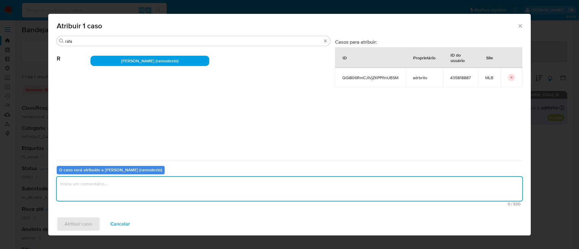
click at [97, 194] on textarea "assign-modal" at bounding box center [289, 189] width 465 height 24
type textarea "ok"
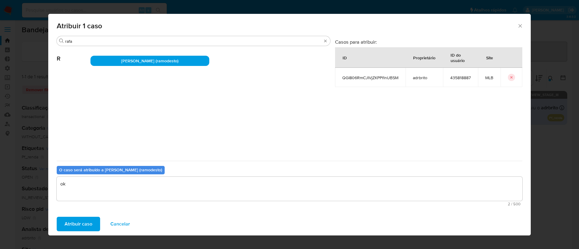
click at [71, 230] on span "Atribuir caso" at bounding box center [79, 224] width 28 height 13
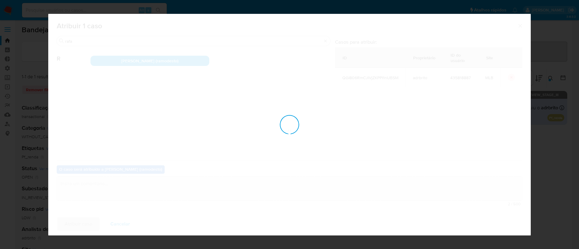
checkbox input "false"
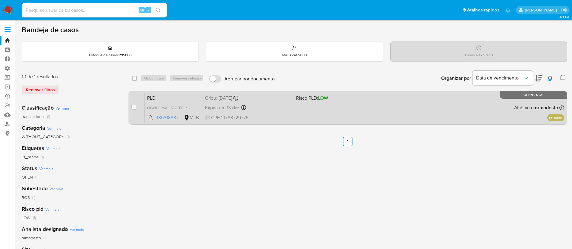
click at [368, 115] on div "PLD QGI806RmCJIVjZKPPI1nUBSM 435818887 MLB Risco PLD: LOW Criou: 12/09/2025 Cri…" at bounding box center [354, 108] width 419 height 30
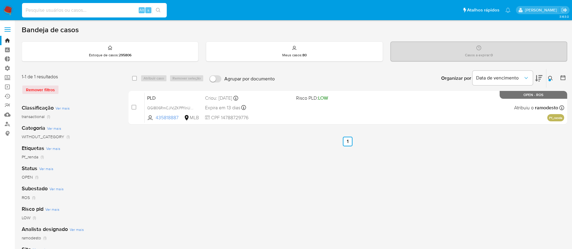
click at [59, 8] on input at bounding box center [94, 10] width 145 height 8
paste input "AmIySpCF5u39WceN8IxaxMl4"
type input "AmIySpCF5u39WceN8IxaxMl4"
click at [161, 11] on button "search-icon" at bounding box center [158, 10] width 12 height 8
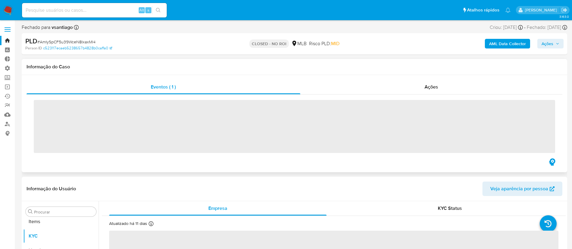
scroll to position [327, 0]
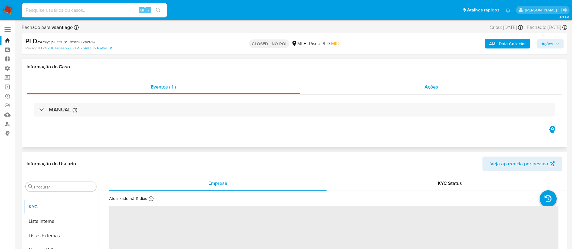
select select "10"
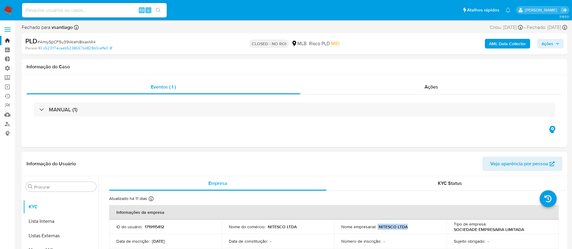
drag, startPoint x: 408, startPoint y: 227, endPoint x: 376, endPoint y: 228, distance: 32.0
click at [376, 228] on div "Nome empresarial : NITESCO LTDA" at bounding box center [390, 226] width 98 height 5
copy div "NITESCO LTDA"
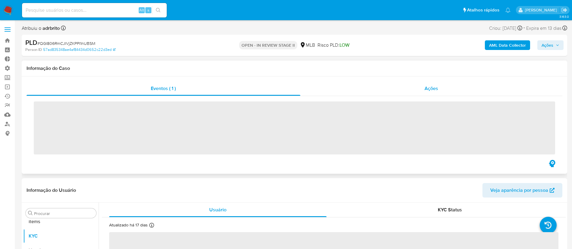
scroll to position [327, 0]
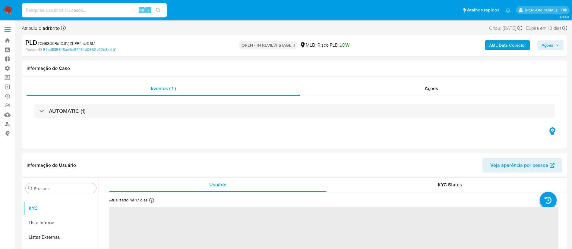
select select "10"
click at [548, 42] on span "Ações" at bounding box center [547, 45] width 12 height 10
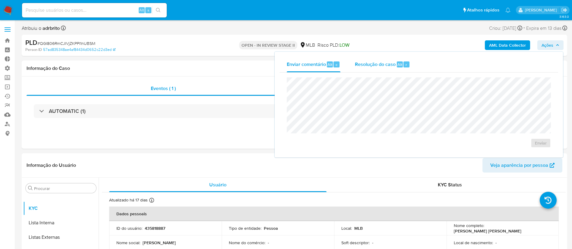
click at [392, 65] on span "Resolução do caso" at bounding box center [375, 64] width 41 height 7
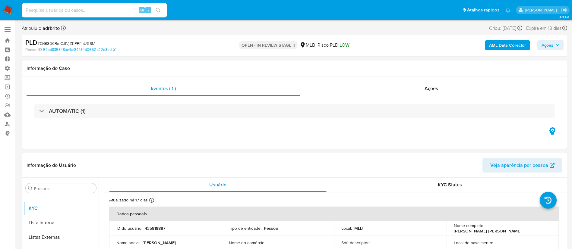
click at [550, 40] on div "AML Data Collector Ações" at bounding box center [475, 45] width 178 height 14
click at [550, 42] on span "Ações" at bounding box center [547, 45] width 12 height 10
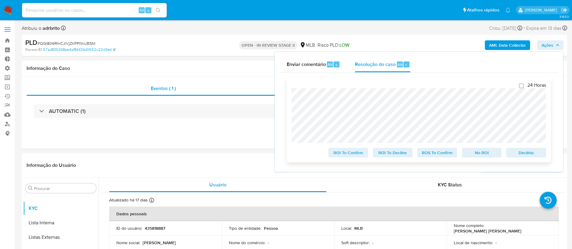
click at [438, 157] on span "ROS To Confirm" at bounding box center [436, 153] width 31 height 8
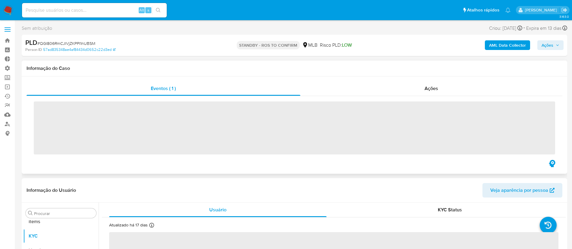
scroll to position [327, 0]
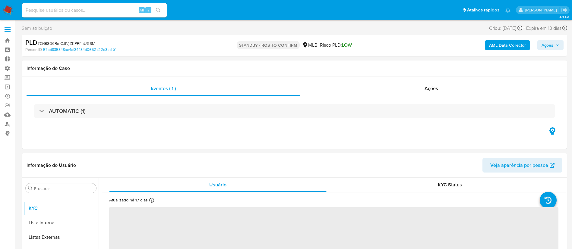
select select "10"
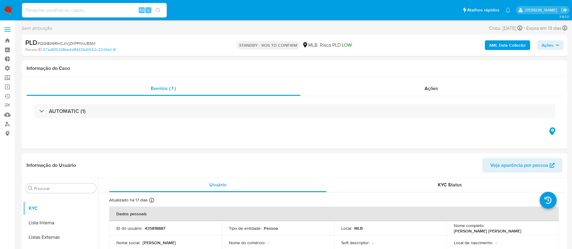
click at [51, 11] on input at bounding box center [94, 10] width 145 height 8
paste input "2x6vw3l4yzf83wctgxsrVIBB"
type input "2x6vw3l4yzf83wctgxsrVIBB"
click at [159, 9] on icon "search-icon" at bounding box center [158, 10] width 5 height 5
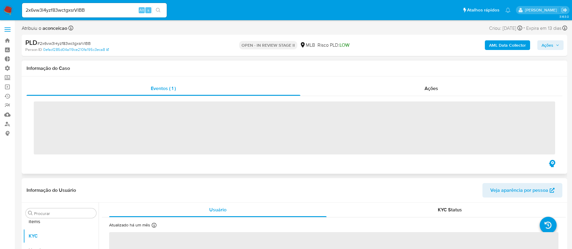
scroll to position [327, 0]
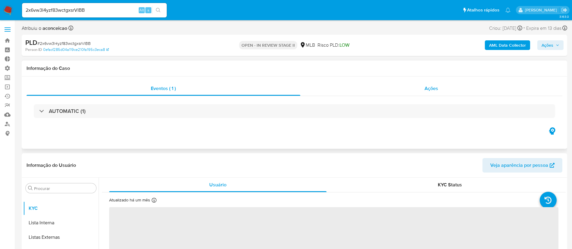
select select "10"
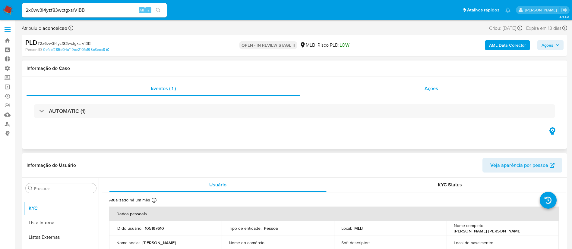
click at [431, 88] on span "Ações" at bounding box center [431, 88] width 14 height 7
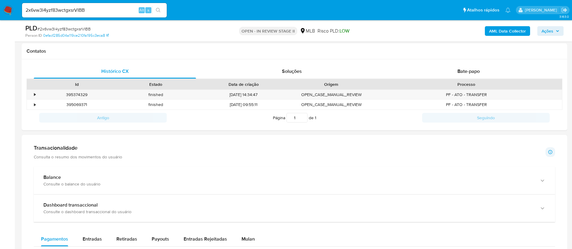
scroll to position [320, 0]
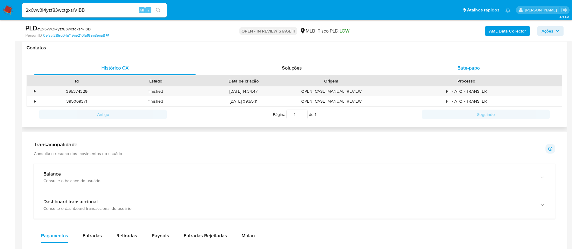
click at [468, 68] on span "Bate-papo" at bounding box center [468, 68] width 22 height 7
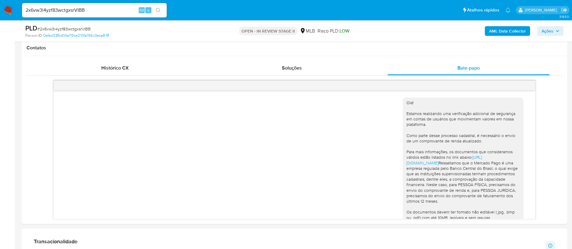
scroll to position [70, 0]
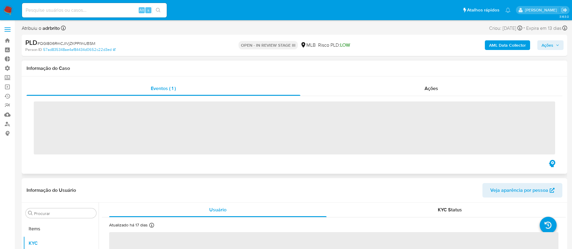
scroll to position [327, 0]
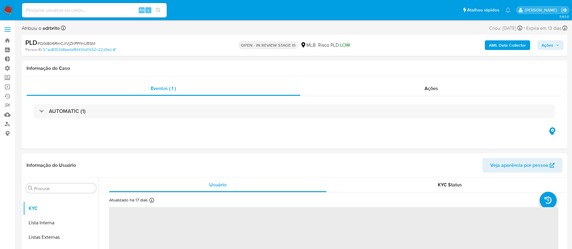
click at [552, 45] on span "Ações" at bounding box center [547, 45] width 12 height 10
select select "10"
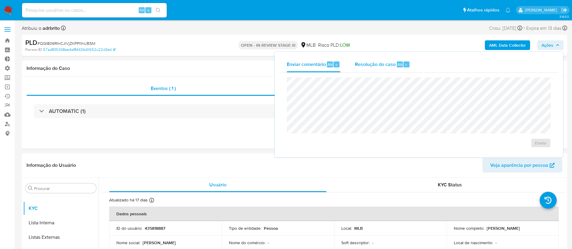
click at [386, 64] on span "Resolução do caso" at bounding box center [375, 64] width 41 height 7
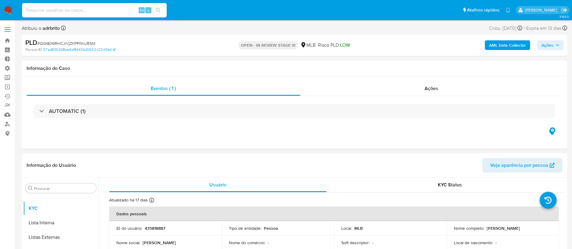
click at [547, 47] on span "Ações" at bounding box center [547, 45] width 12 height 10
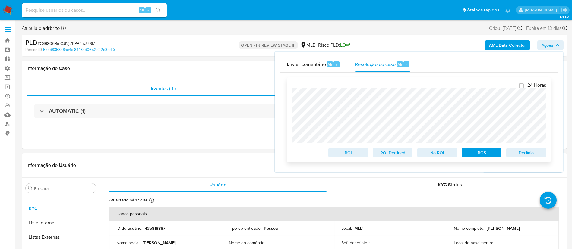
click at [488, 153] on span "ROS" at bounding box center [481, 153] width 31 height 8
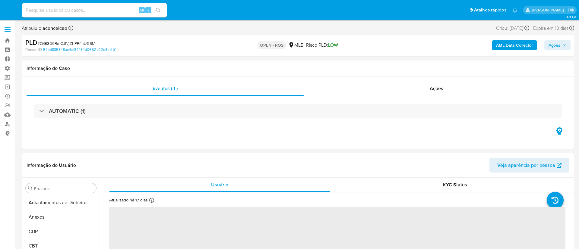
select select "10"
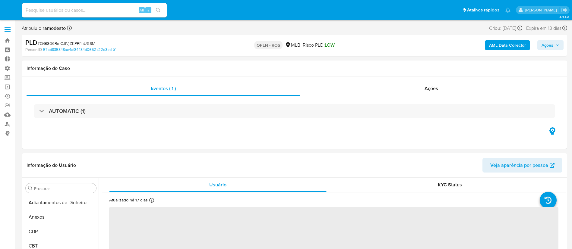
select select "10"
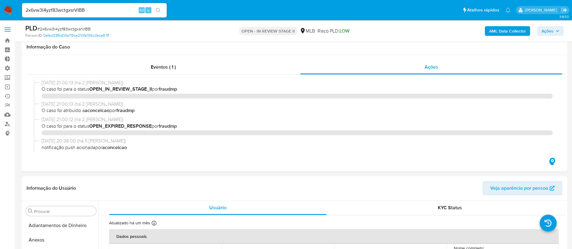
select select "10"
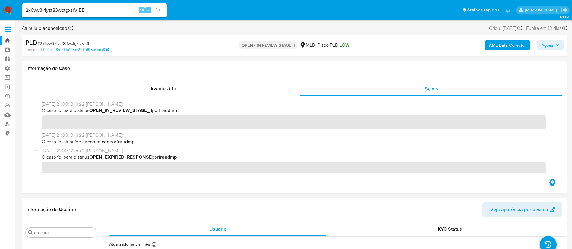
click at [5, 37] on link "Bandeja" at bounding box center [36, 40] width 72 height 9
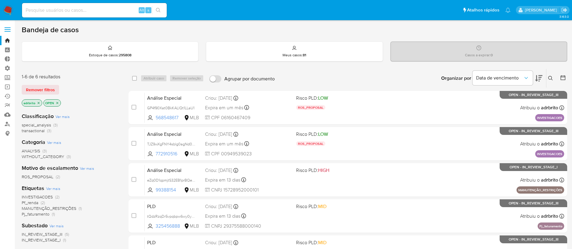
click at [41, 103] on p "adrbrito" at bounding box center [32, 103] width 20 height 7
click at [39, 103] on icon "close-filter" at bounding box center [39, 103] width 4 height 4
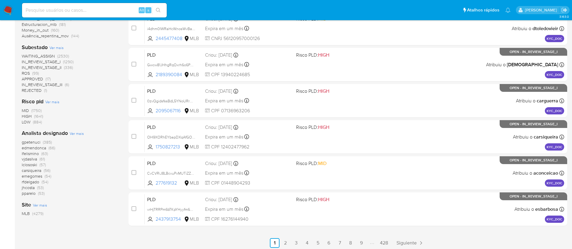
scroll to position [228, 0]
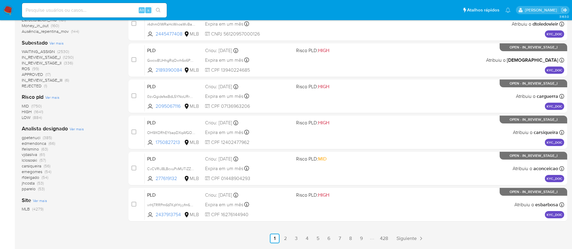
click at [33, 143] on span "edmendonca" at bounding box center [34, 143] width 24 height 6
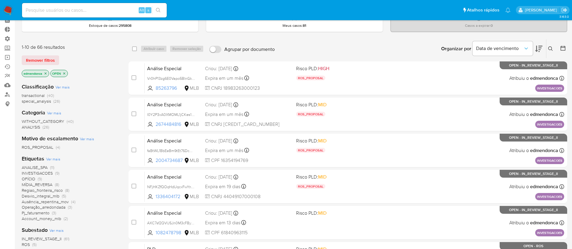
scroll to position [20, 0]
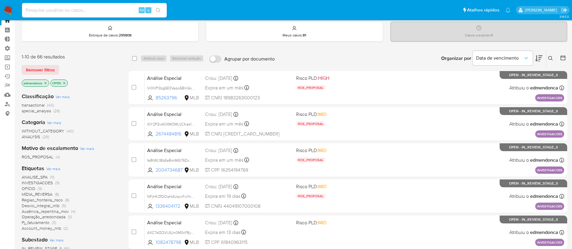
click at [52, 8] on input at bounding box center [94, 10] width 145 height 8
paste input "606437431"
type input "606437431"
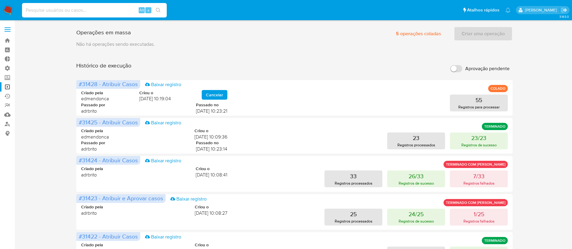
click at [66, 10] on input at bounding box center [94, 10] width 145 height 8
paste input "606437431"
type input "606437431"
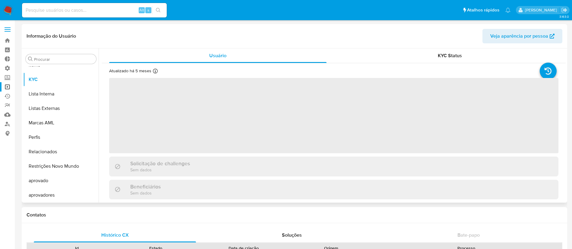
scroll to position [327, 0]
select select "10"
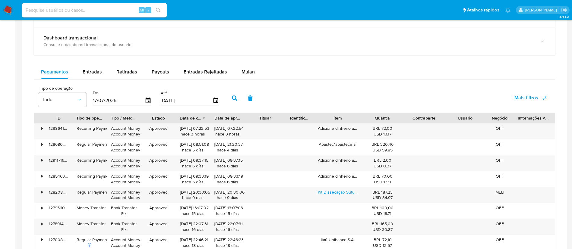
scroll to position [364, 0]
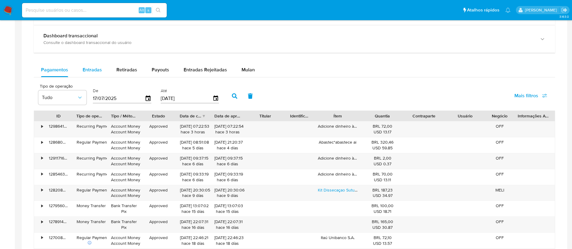
click at [95, 73] on div "Entradas" at bounding box center [92, 70] width 19 height 14
select select "10"
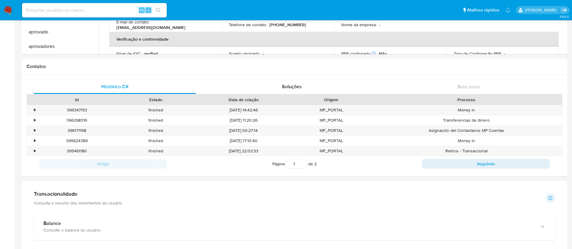
scroll to position [121, 0]
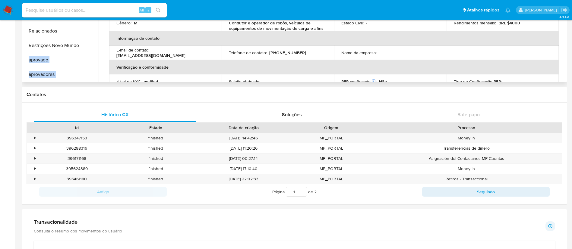
drag, startPoint x: 99, startPoint y: 62, endPoint x: 96, endPoint y: 40, distance: 21.6
click at [96, 40] on div "Procurar Adiantamentos de Dinheiro Anexos CBP CBT Cartões Contas Bancárias Dado…" at bounding box center [294, 5] width 542 height 154
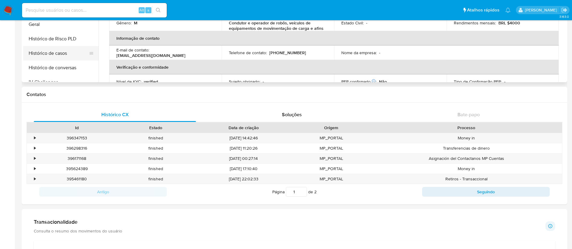
click at [61, 49] on button "Histórico de casos" at bounding box center [58, 53] width 71 height 14
